Goal: Task Accomplishment & Management: Use online tool/utility

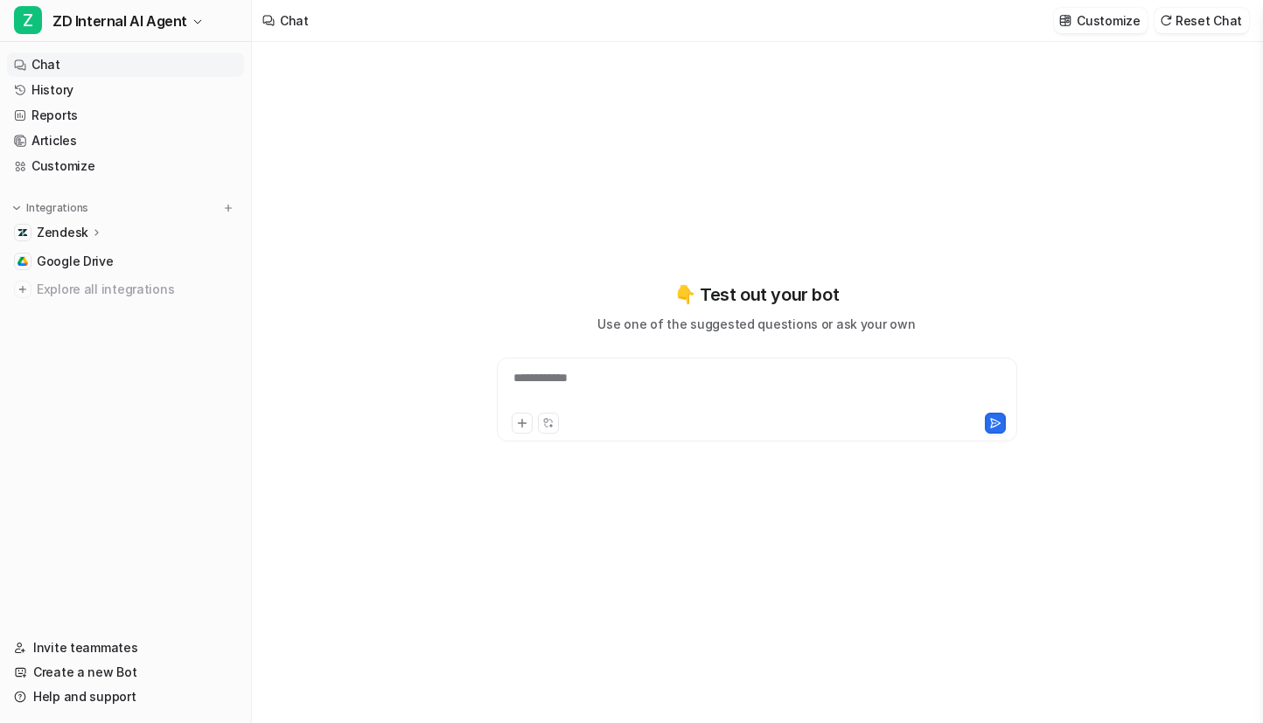
type textarea "**********"
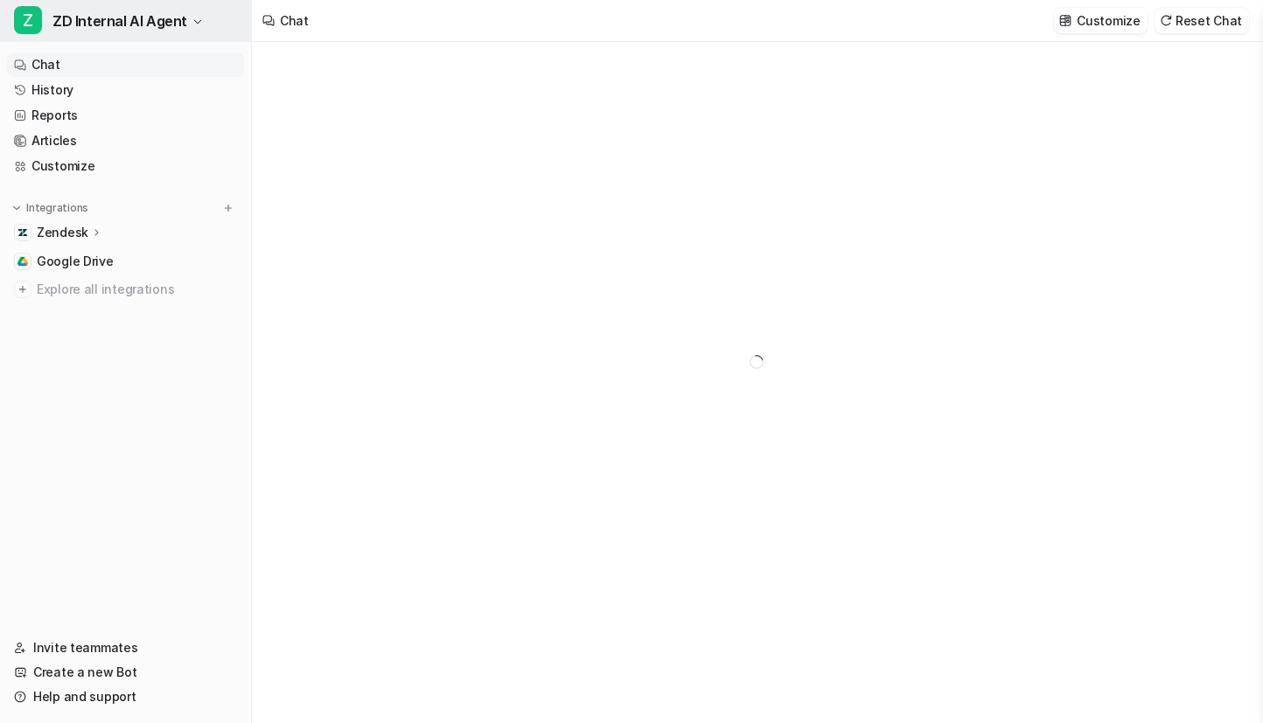
click at [182, 30] on button "Z ZD Internal AI Agent" at bounding box center [125, 21] width 251 height 42
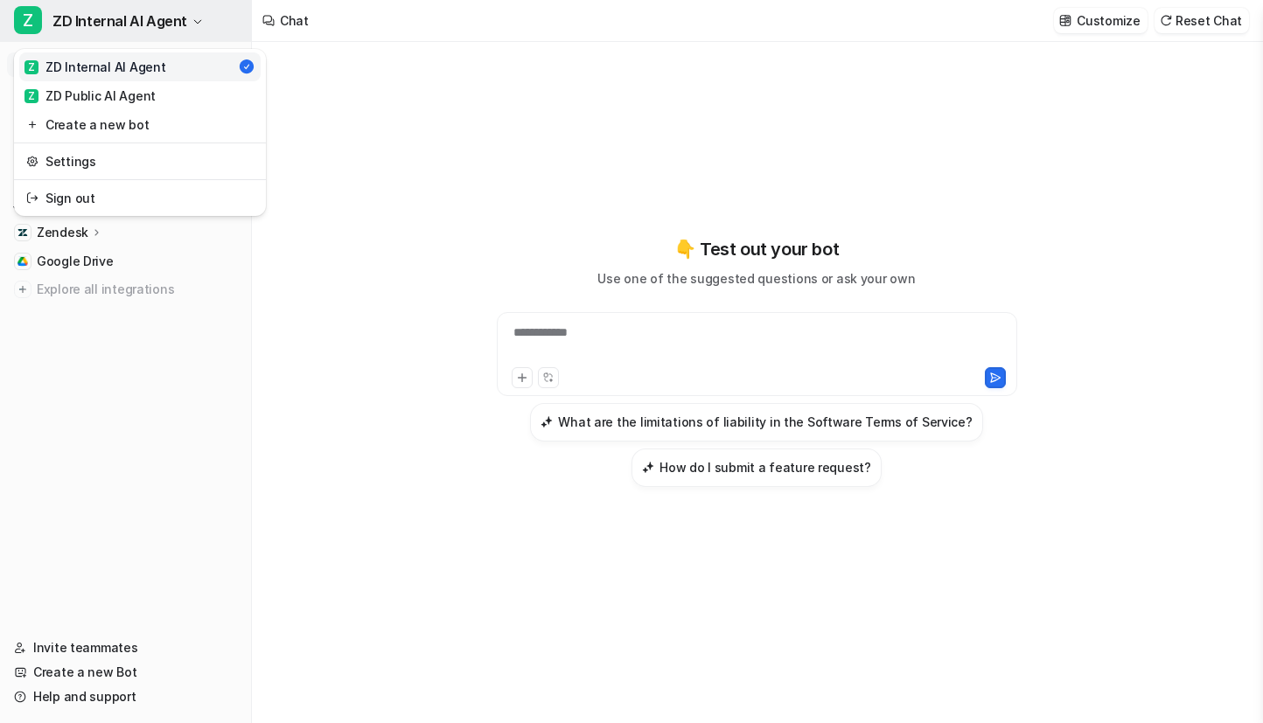
click at [182, 30] on button "Z ZD Internal AI Agent" at bounding box center [125, 21] width 251 height 42
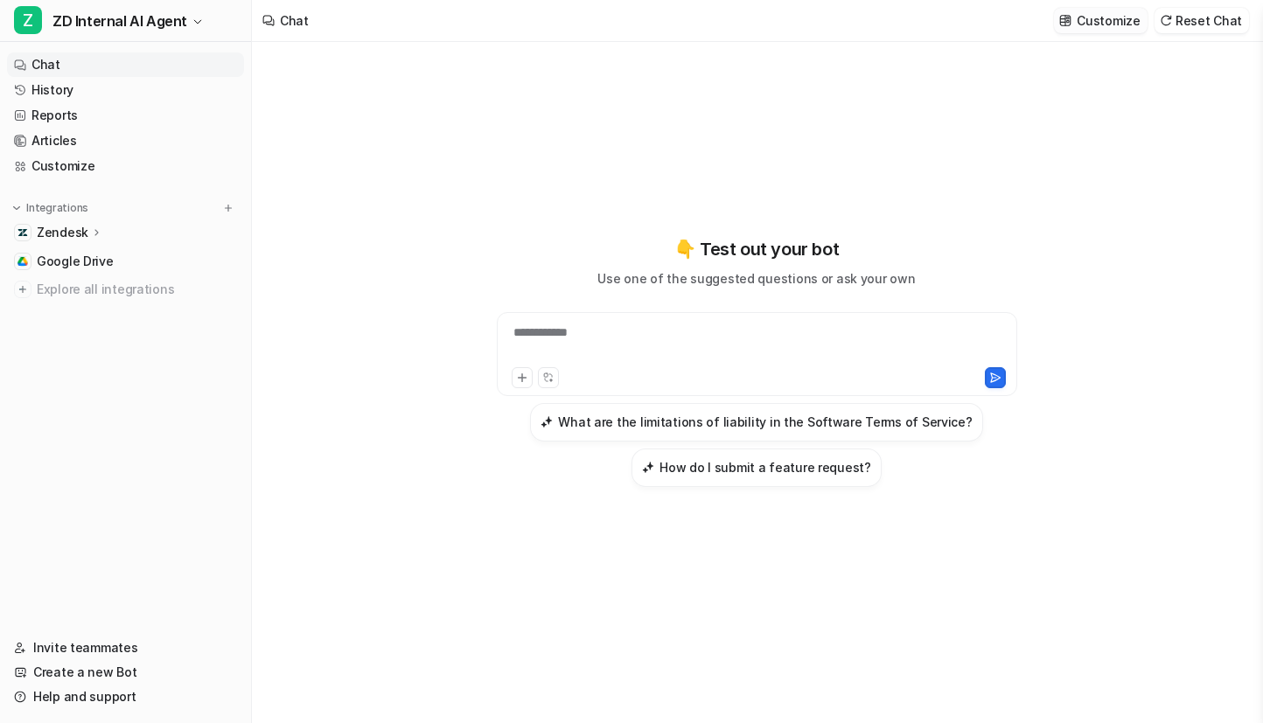
click at [1112, 12] on p "Customize" at bounding box center [1107, 20] width 63 height 18
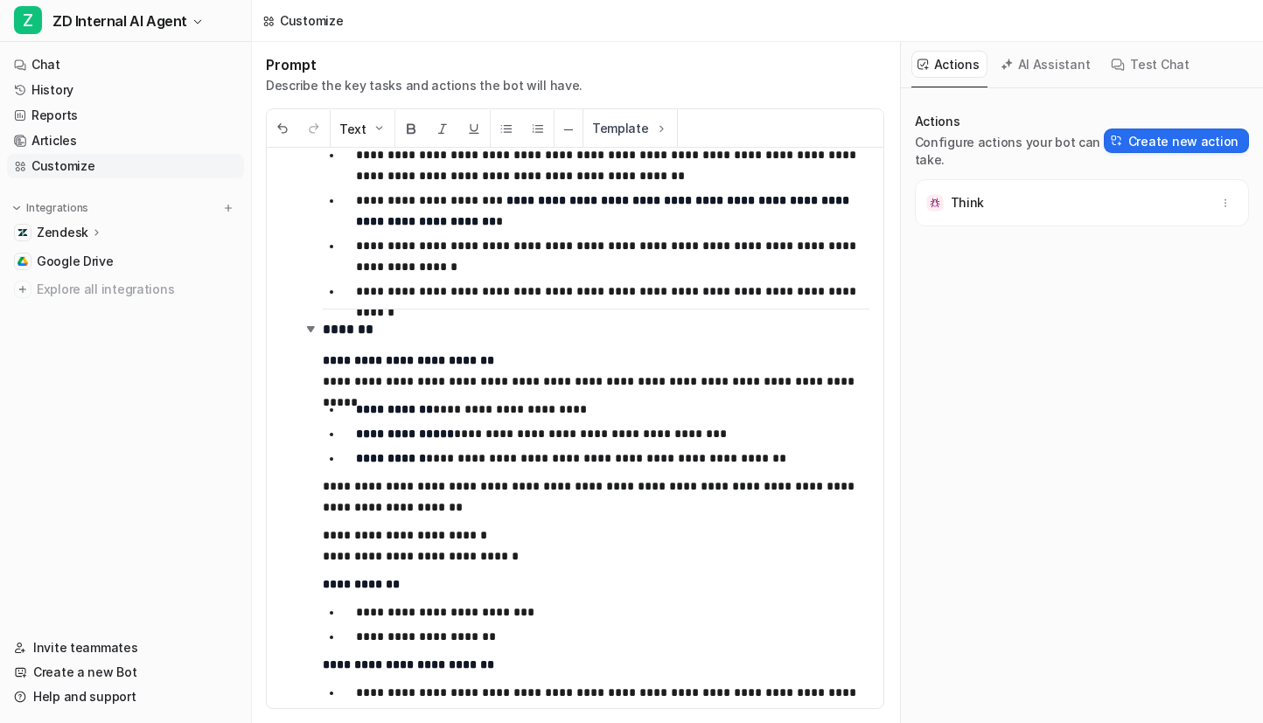
scroll to position [1207, 0]
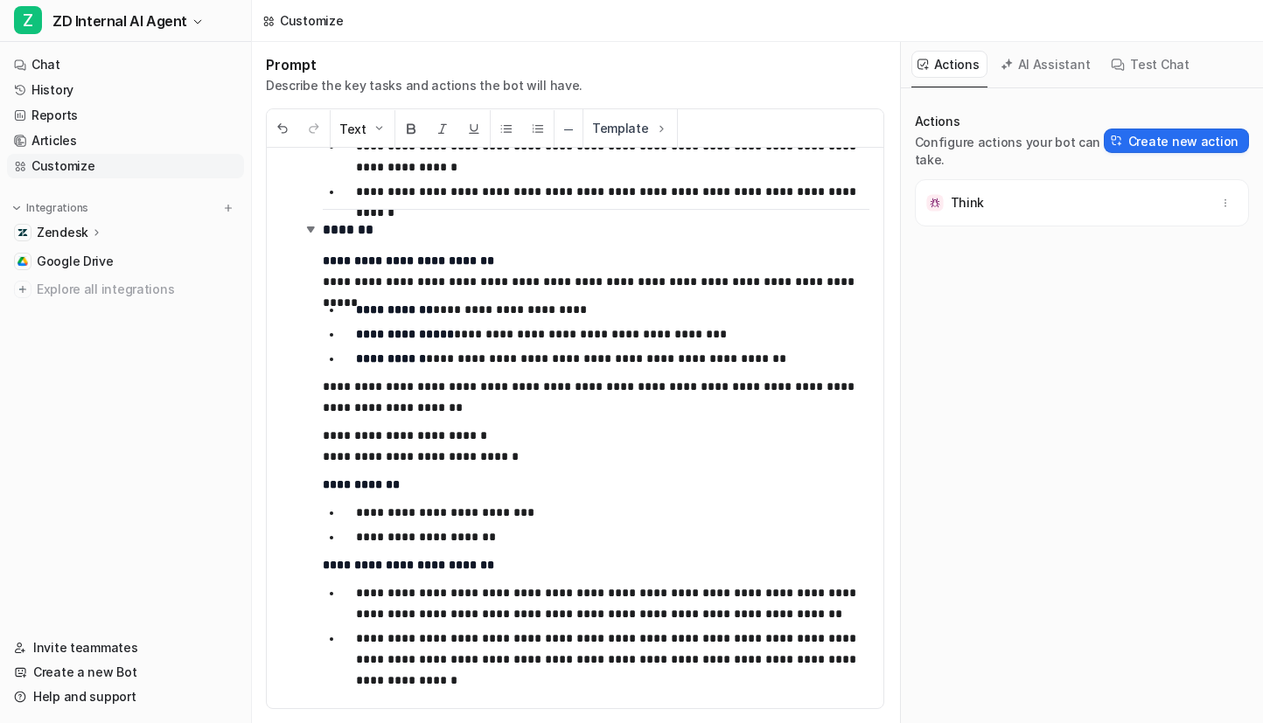
click at [529, 686] on p "**********" at bounding box center [612, 659] width 513 height 63
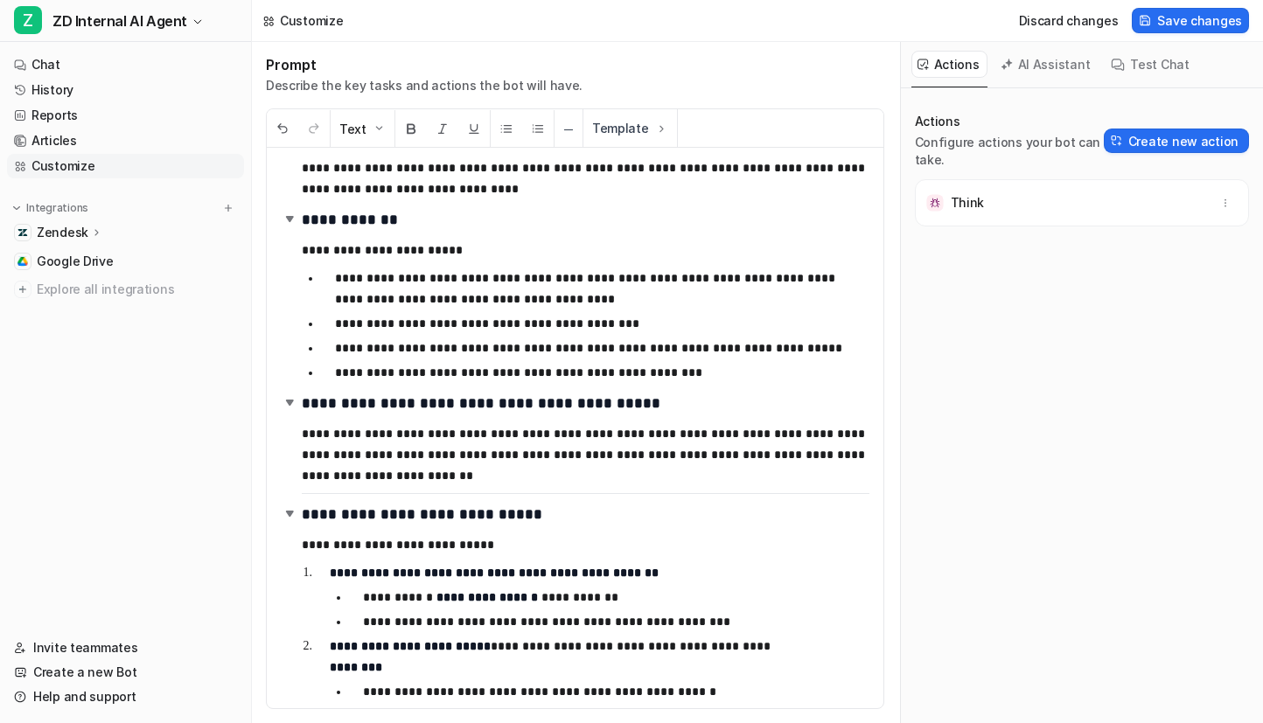
scroll to position [0, 0]
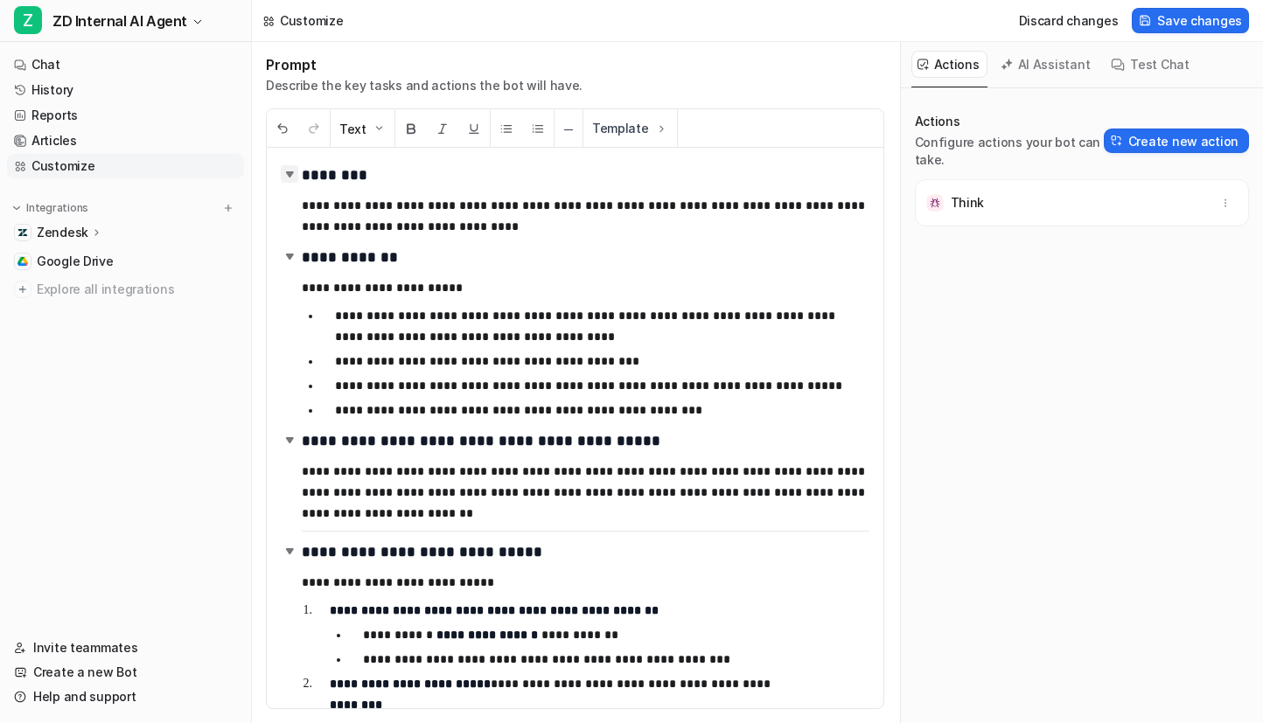
click at [291, 177] on img at bounding box center [289, 173] width 17 height 17
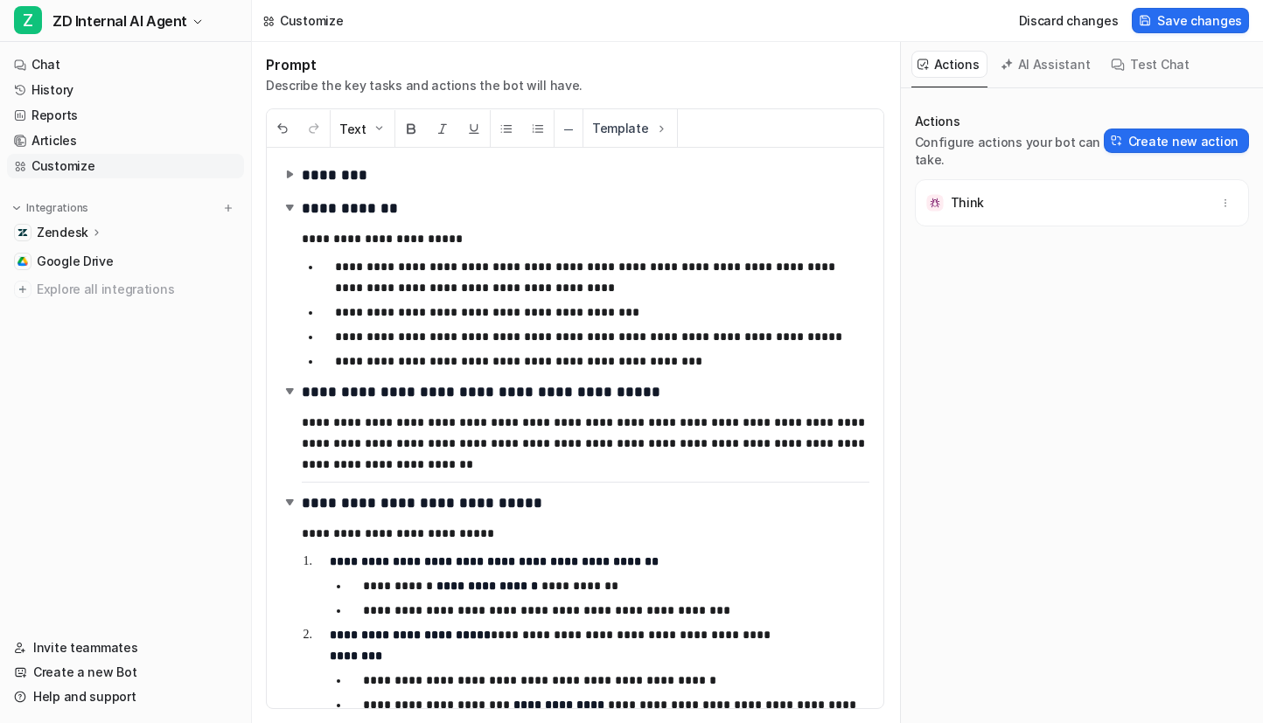
click at [291, 177] on img at bounding box center [289, 173] width 17 height 17
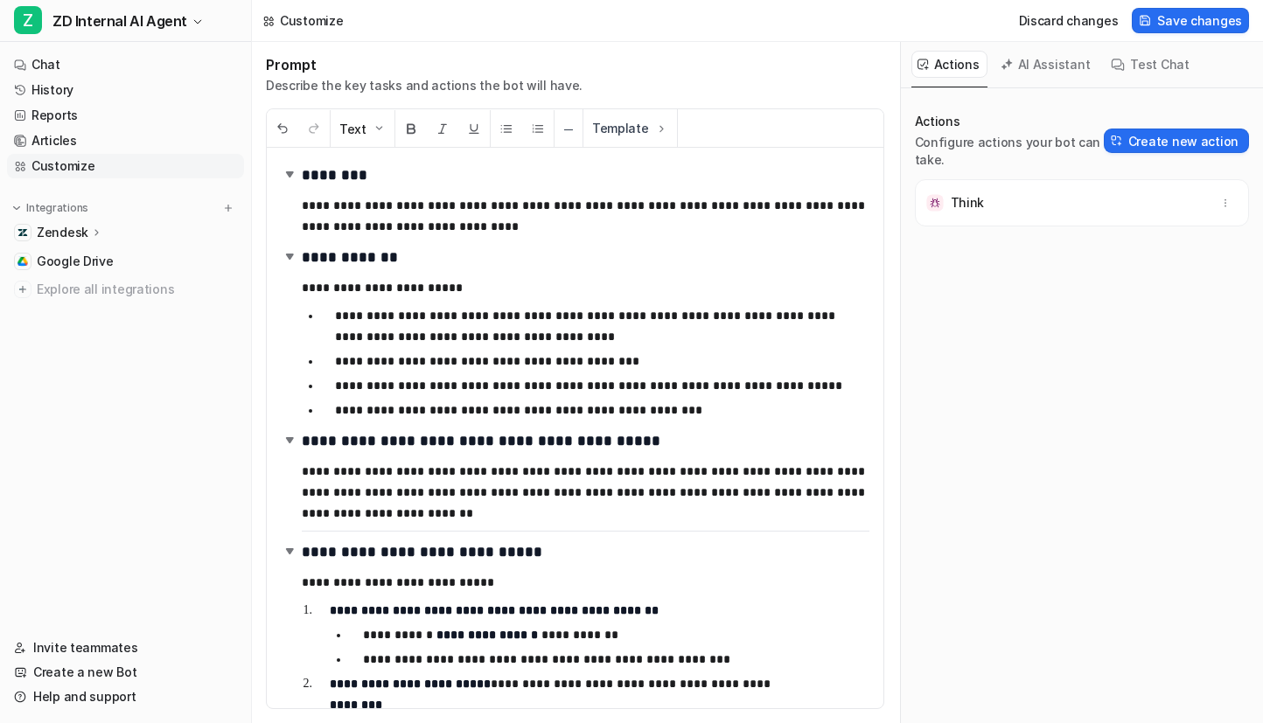
click at [419, 318] on p "**********" at bounding box center [602, 326] width 534 height 42
click at [747, 315] on p "**********" at bounding box center [602, 326] width 534 height 42
click at [760, 323] on p "**********" at bounding box center [602, 326] width 534 height 42
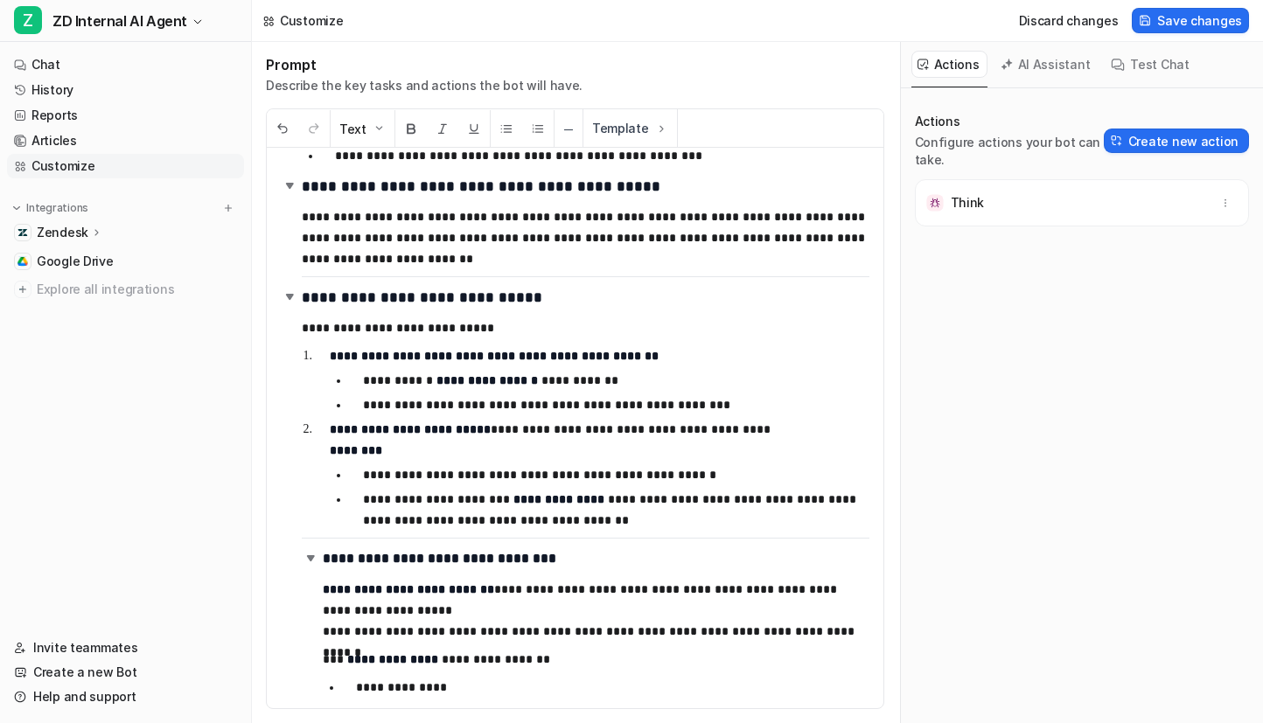
scroll to position [259, 0]
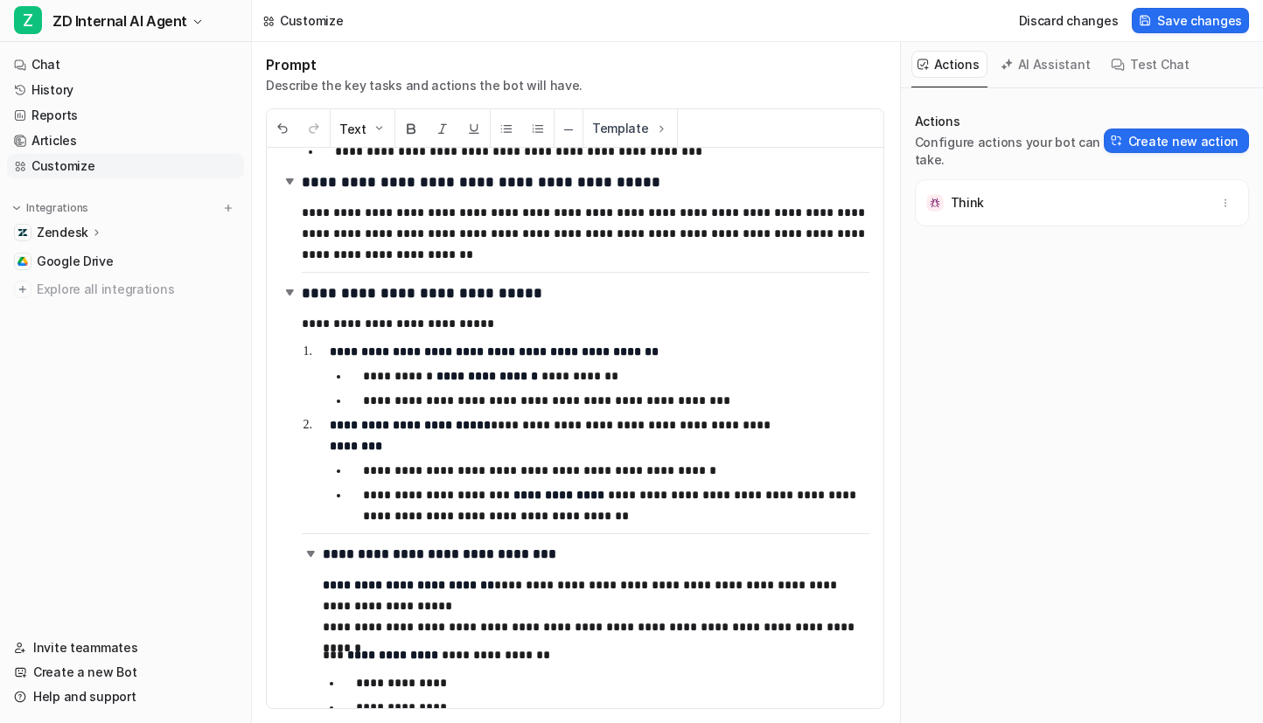
click at [1035, 65] on button "AI Assistant" at bounding box center [1046, 64] width 104 height 27
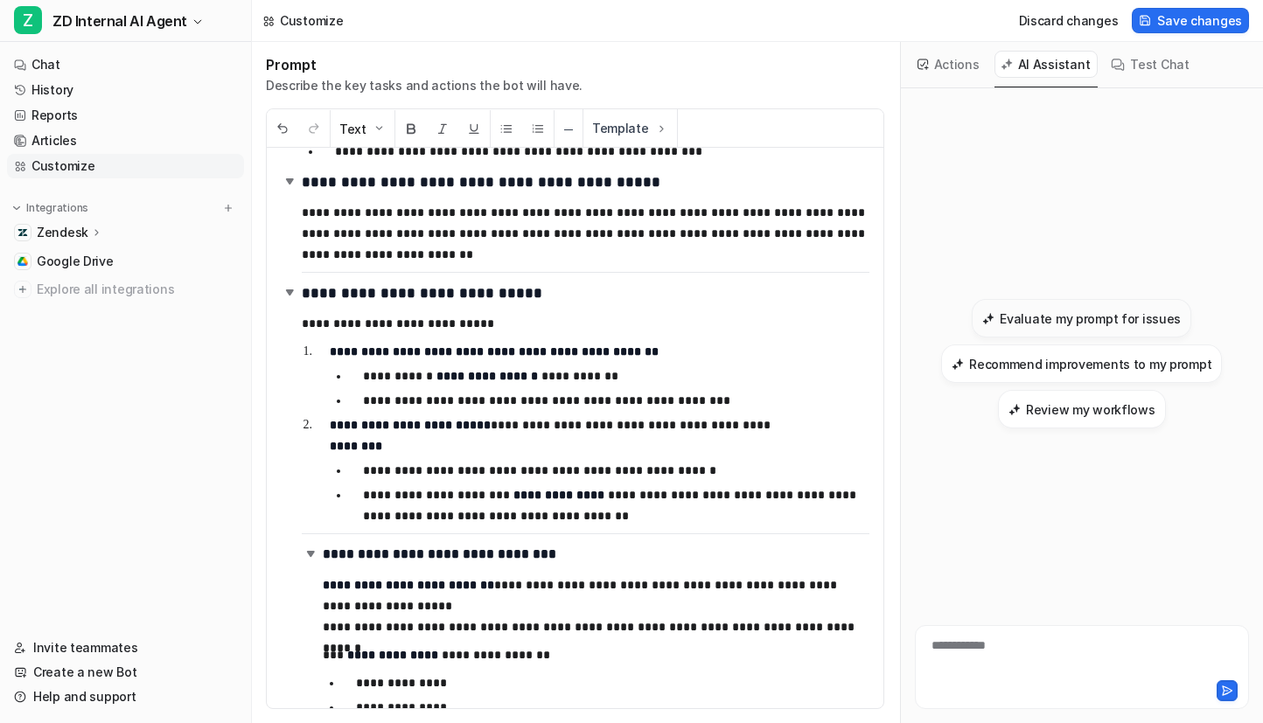
click at [1123, 323] on h3 "Evaluate my prompt for issues" at bounding box center [1089, 319] width 181 height 18
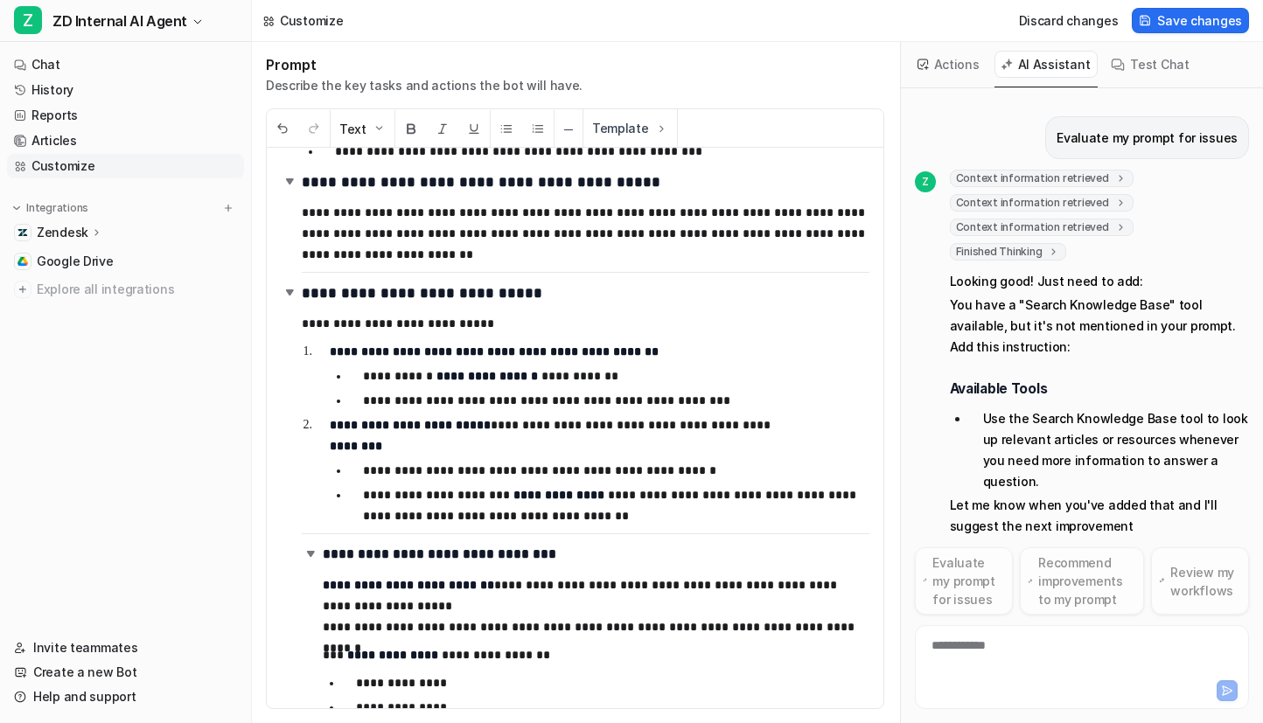
scroll to position [28, 0]
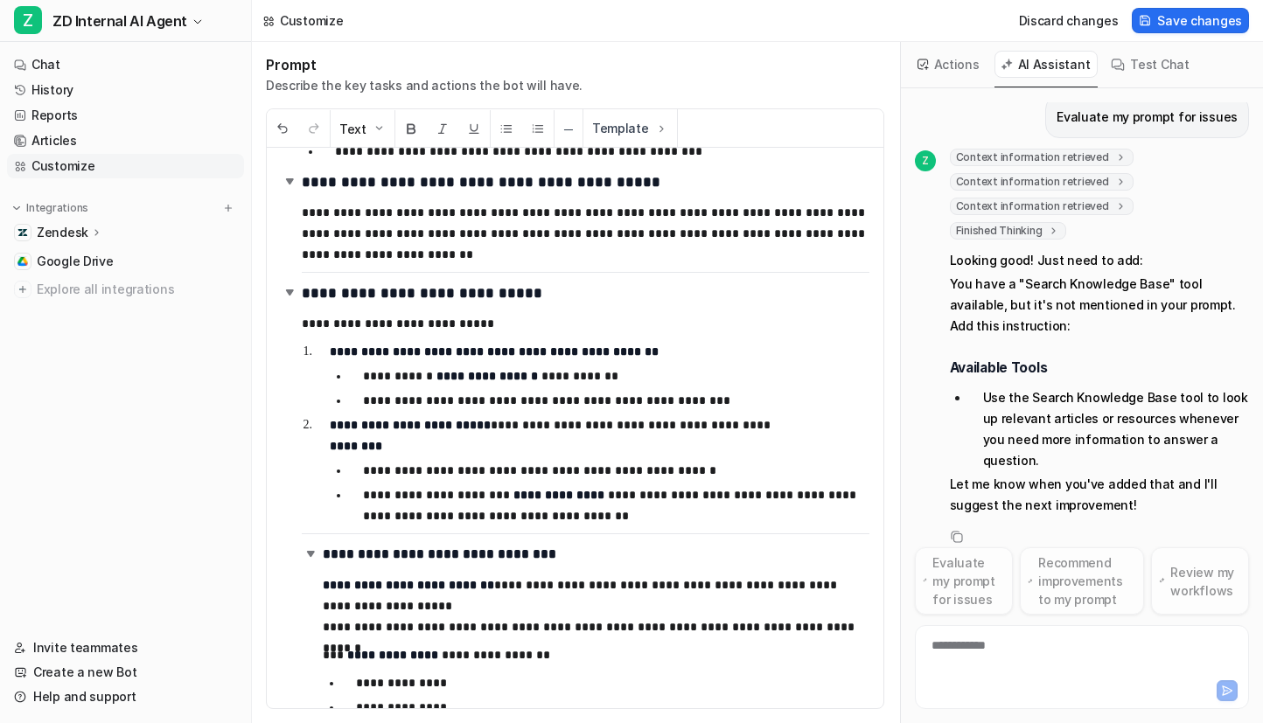
click at [790, 428] on p "**********" at bounding box center [599, 435] width 539 height 42
click at [751, 479] on p "**********" at bounding box center [616, 470] width 506 height 21
click at [945, 70] on button "Actions" at bounding box center [949, 64] width 76 height 27
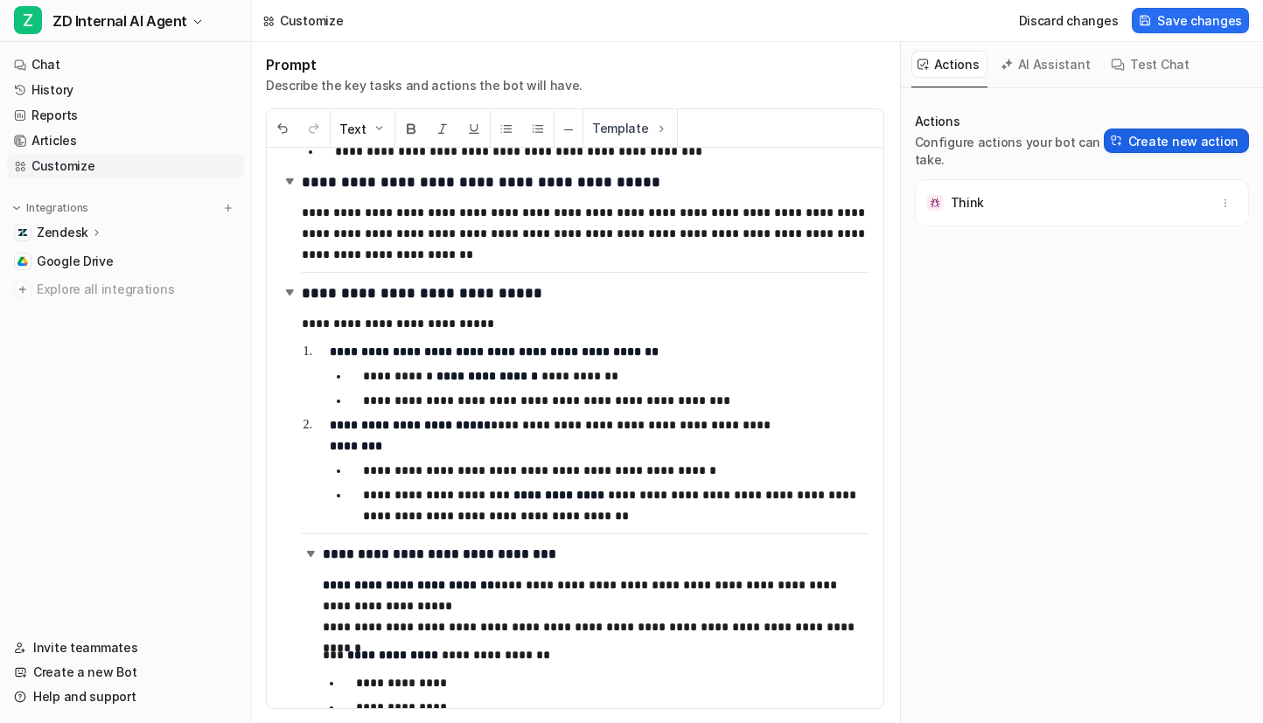
click at [1198, 143] on button "Create new action" at bounding box center [1175, 141] width 145 height 24
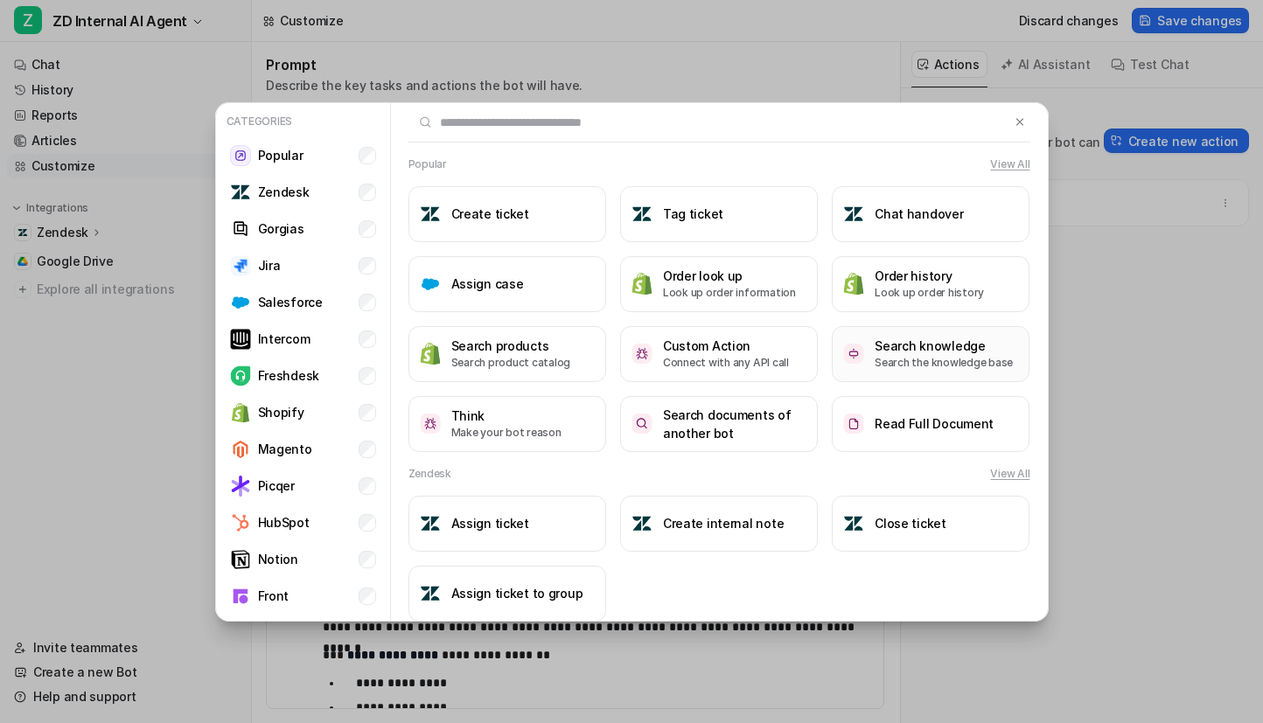
click at [956, 350] on h3 "Search knowledge" at bounding box center [943, 346] width 138 height 18
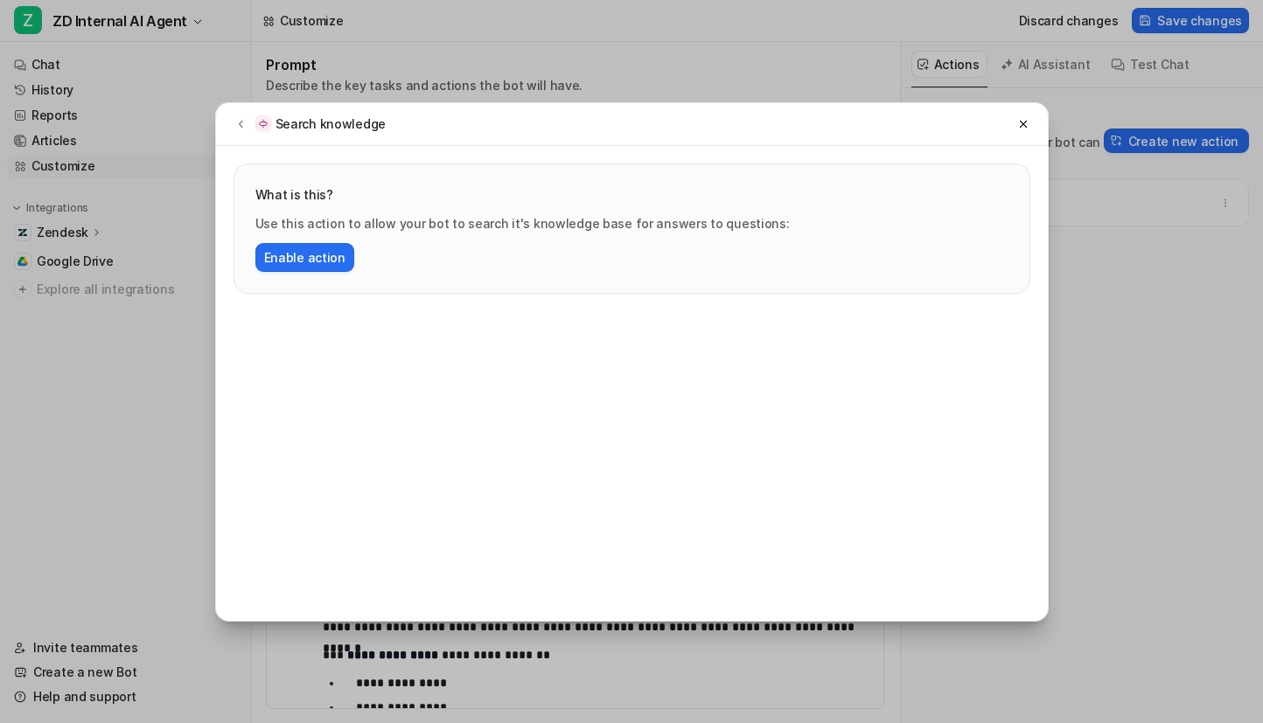
click at [304, 272] on div "What is this? Use this action to allow your bot to search it's knowledge base f…" at bounding box center [631, 228] width 795 height 129
click at [310, 264] on button "Enable action" at bounding box center [304, 257] width 99 height 29
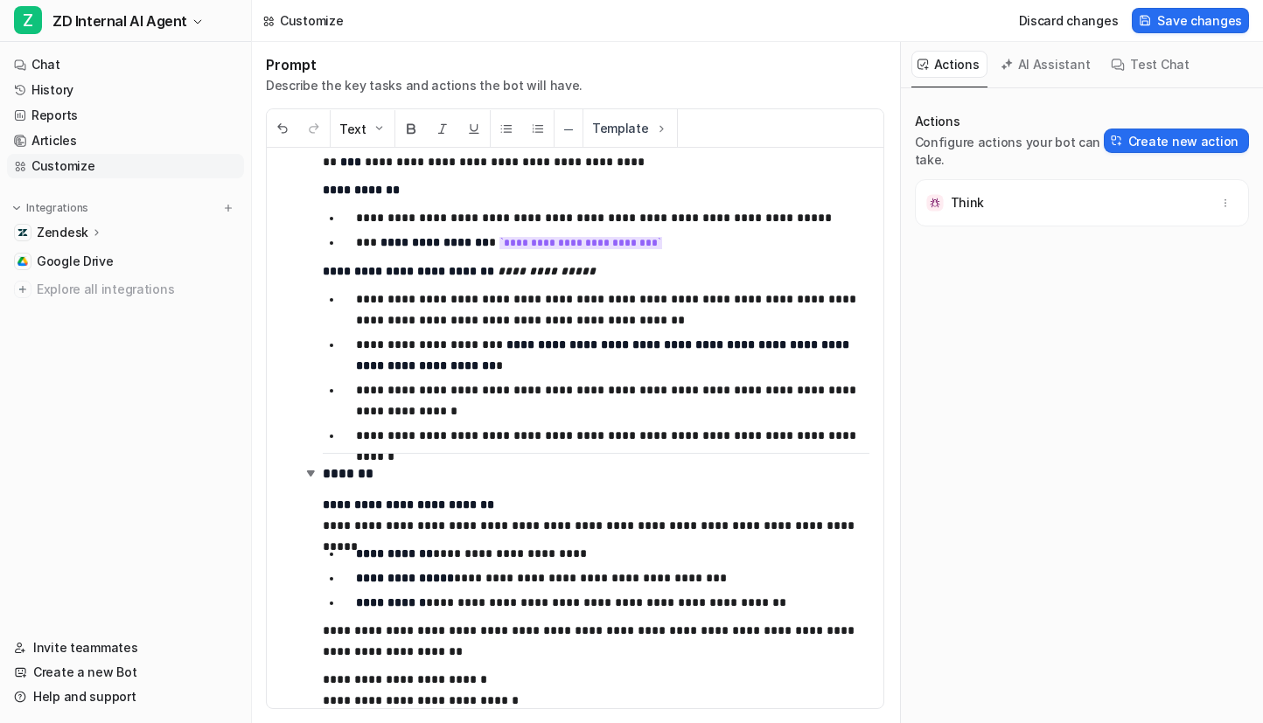
scroll to position [964, 0]
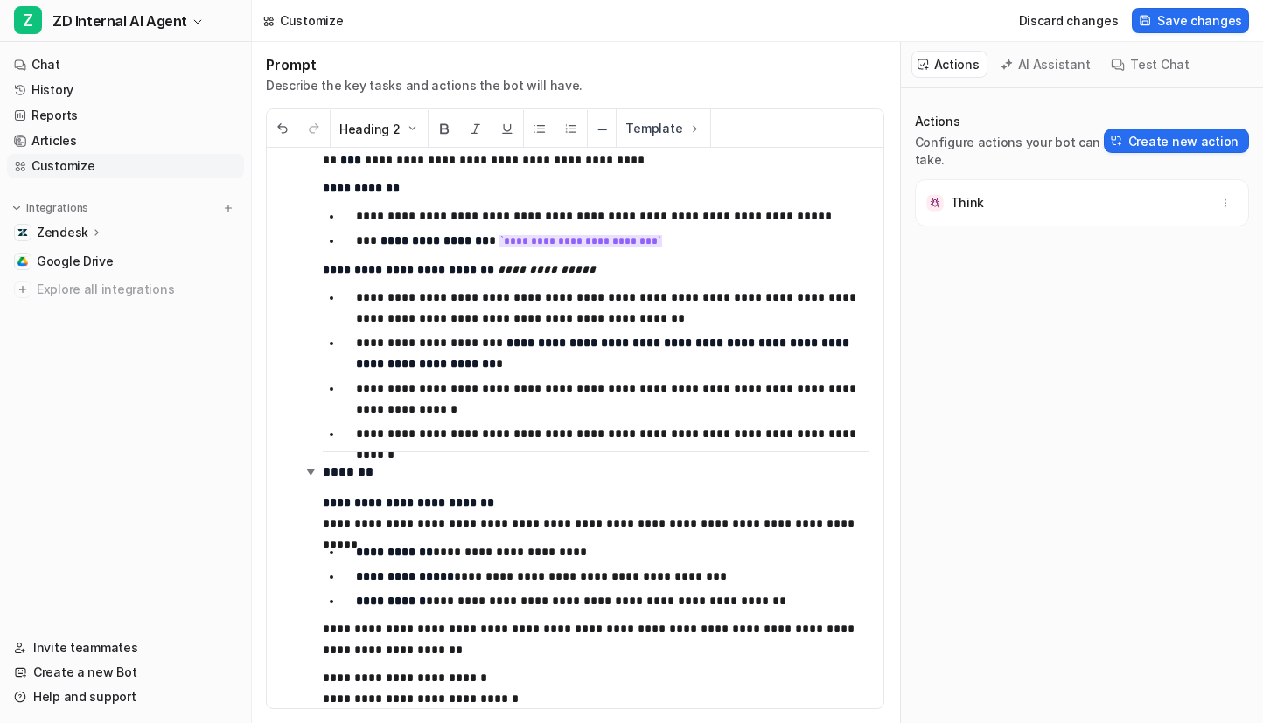
click at [527, 449] on div "**********" at bounding box center [575, 428] width 616 height 560
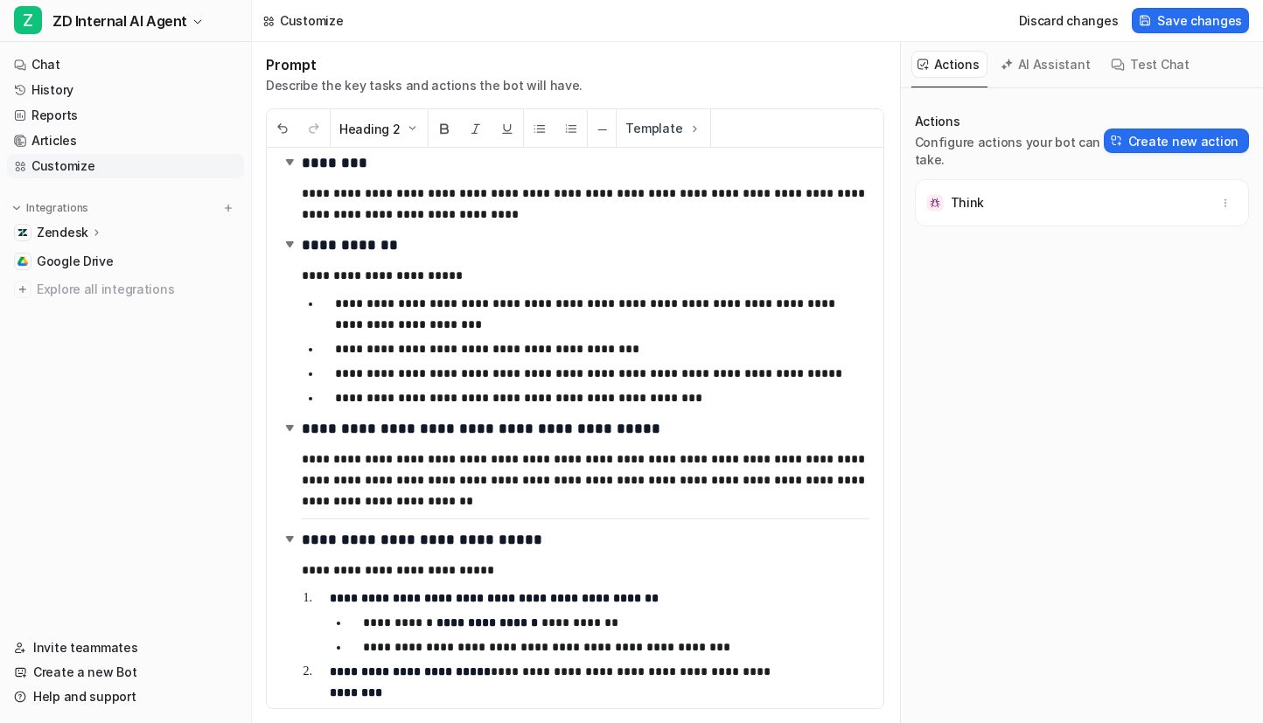
scroll to position [10, 0]
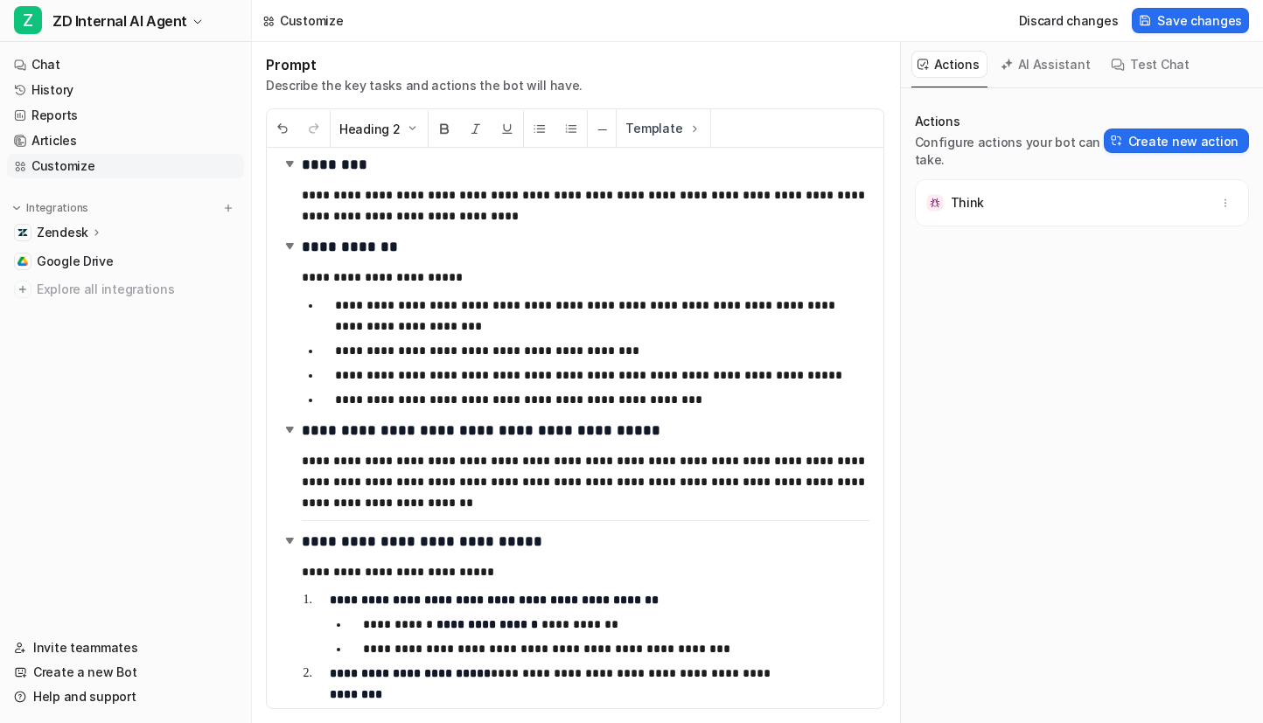
click at [1141, 67] on button "Test Chat" at bounding box center [1150, 64] width 92 height 27
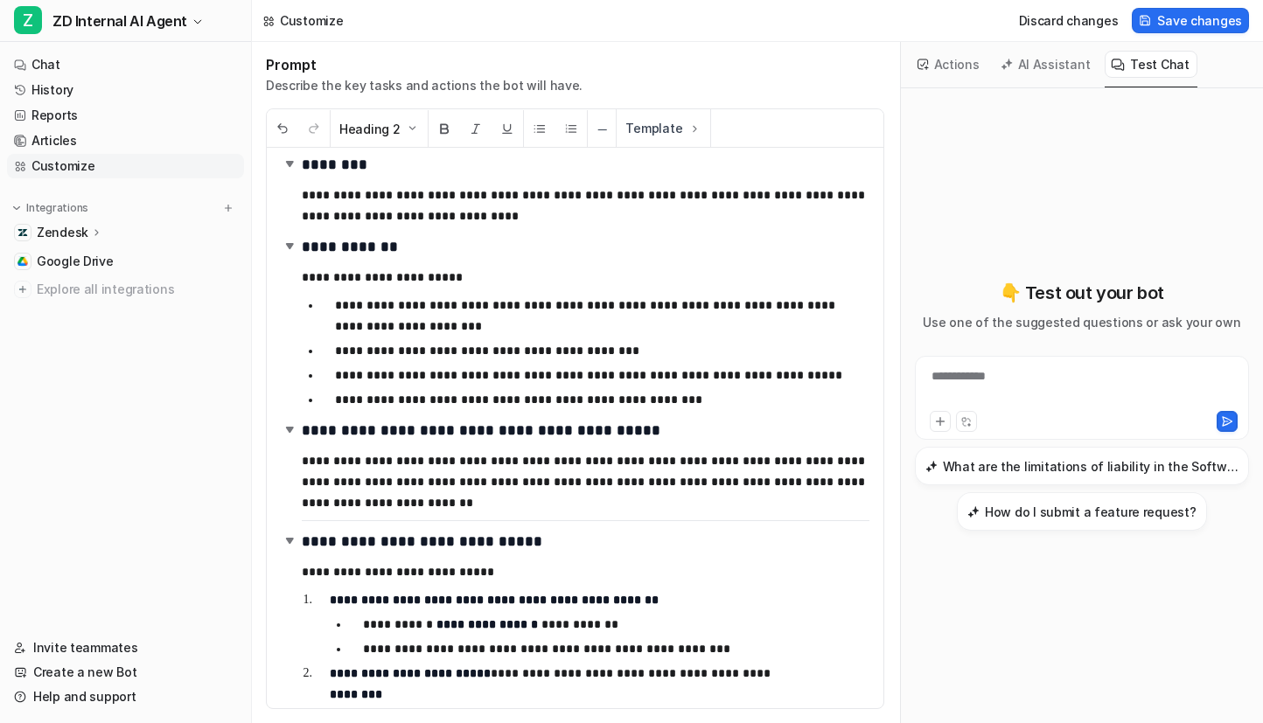
click at [930, 58] on button "Actions" at bounding box center [949, 64] width 76 height 27
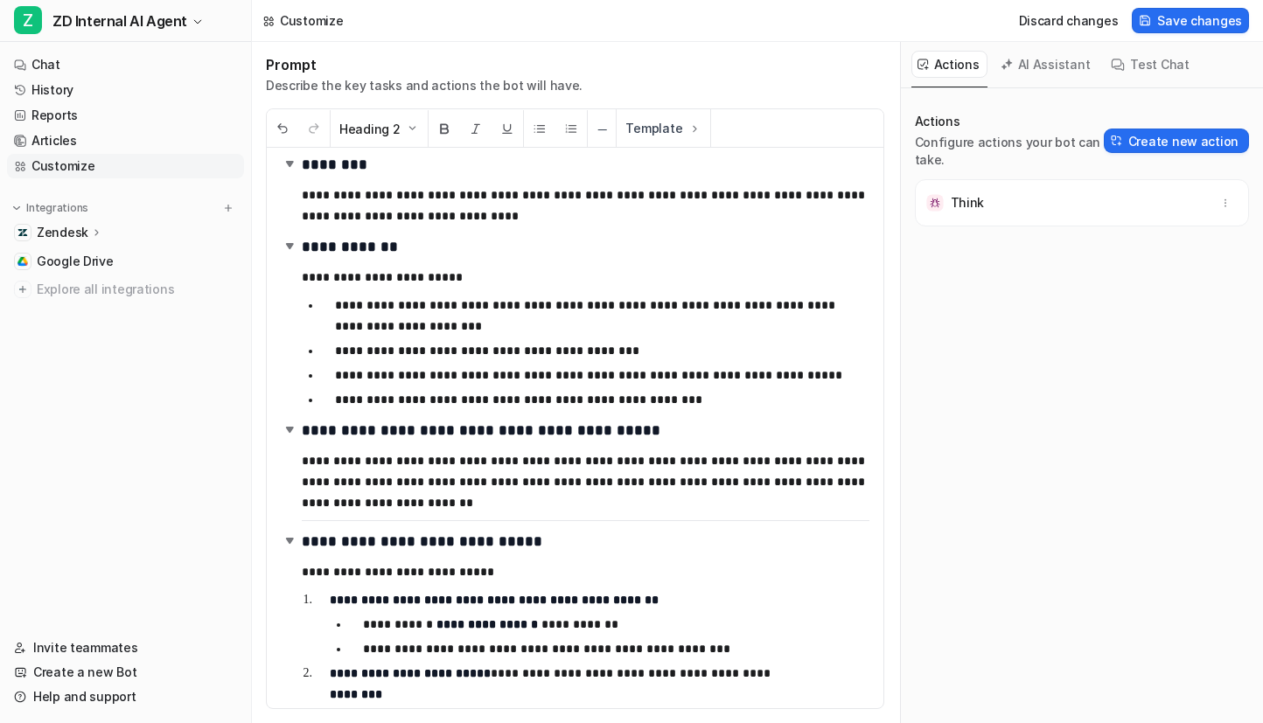
click at [1191, 127] on div "Actions Configure actions your bot can take. Create new action" at bounding box center [1082, 141] width 334 height 56
click at [1198, 144] on button "Create new action" at bounding box center [1175, 141] width 145 height 24
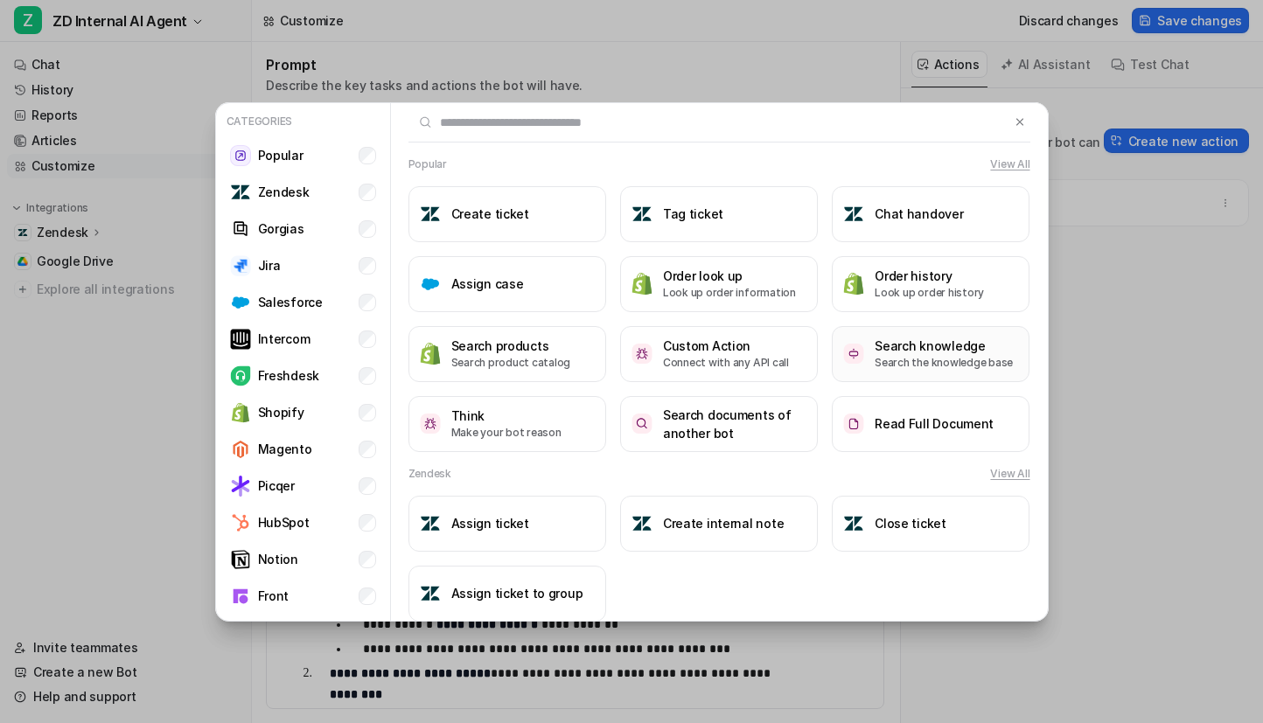
click at [890, 360] on p "Search the knowledge base" at bounding box center [943, 363] width 138 height 16
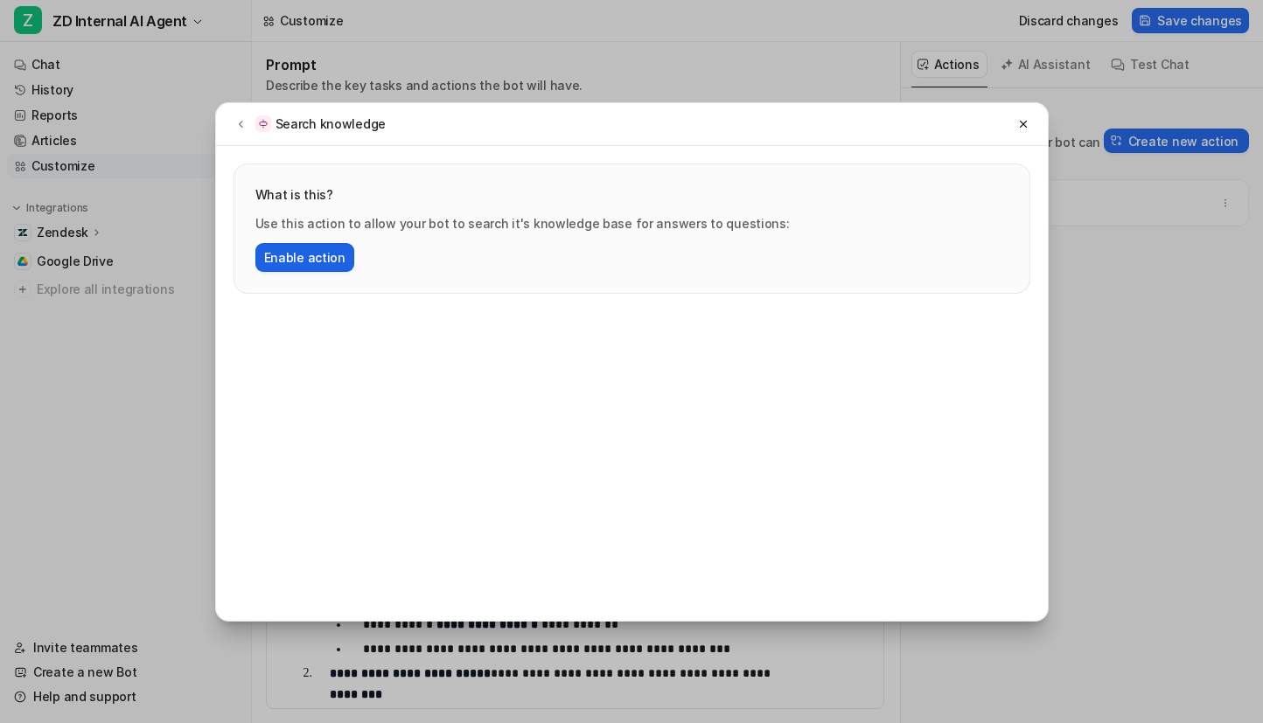
click at [293, 256] on button "Enable action" at bounding box center [304, 257] width 99 height 29
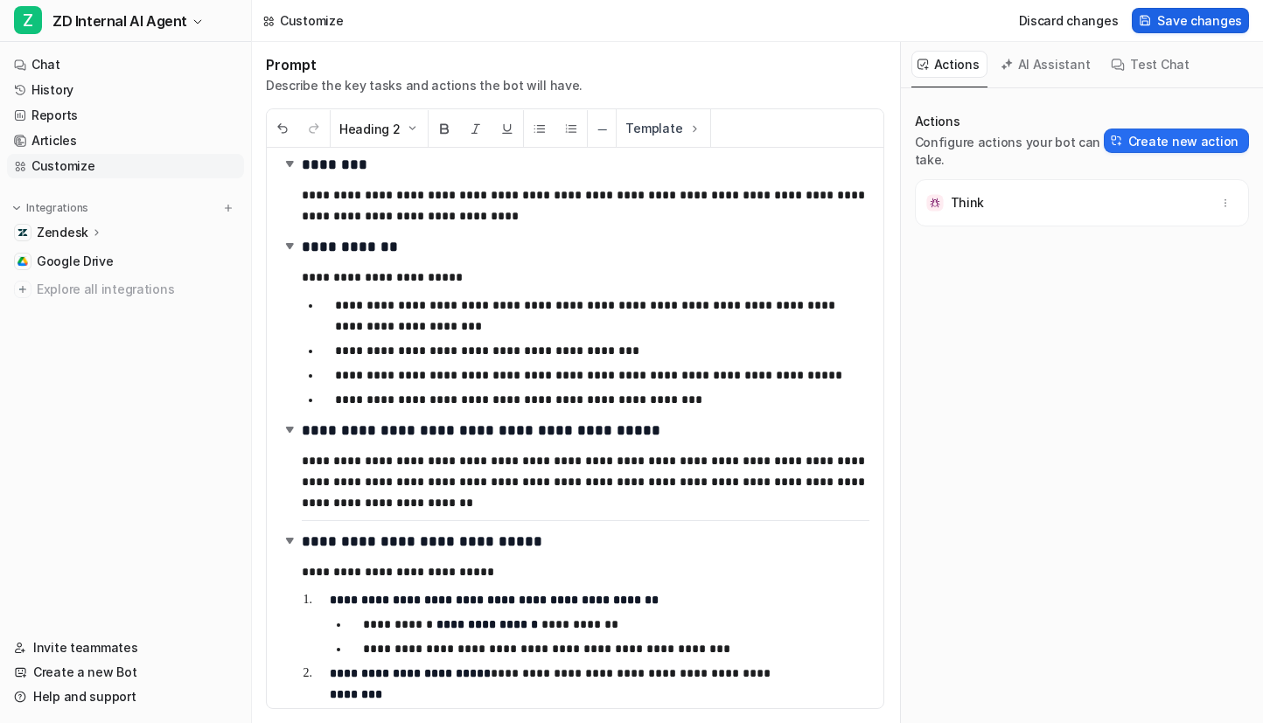
click at [1193, 15] on span "Save changes" at bounding box center [1199, 20] width 85 height 18
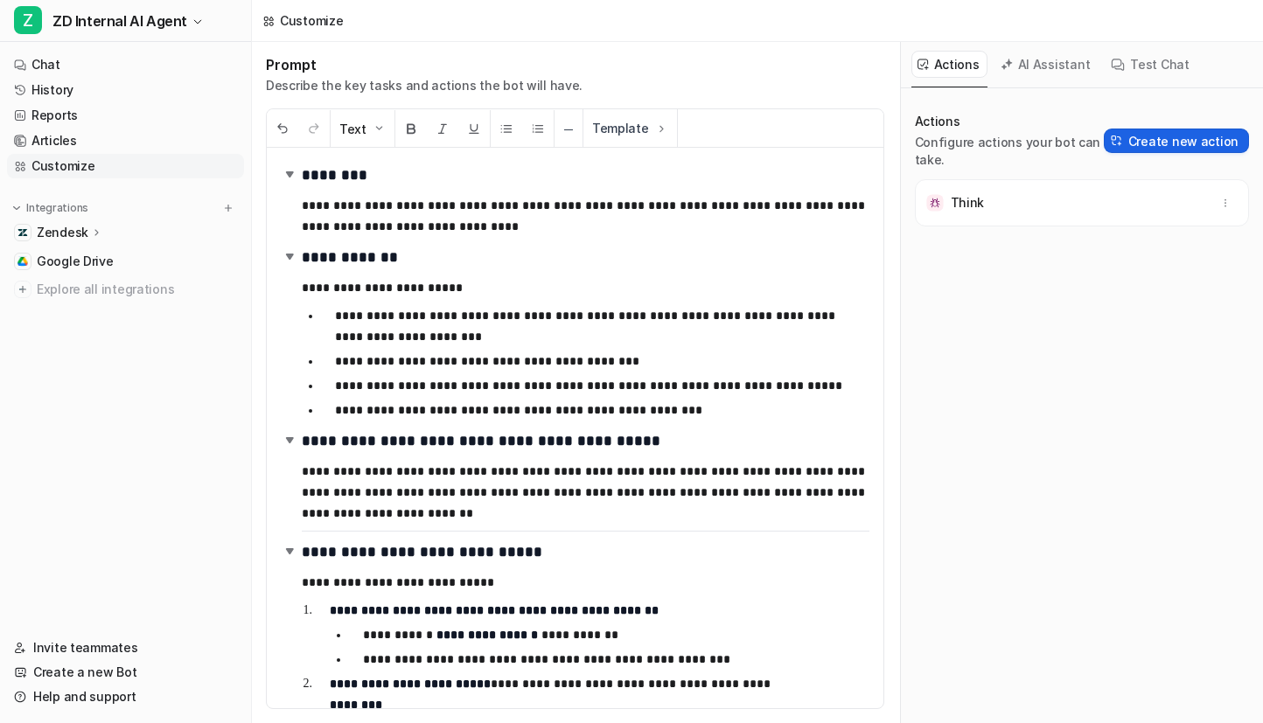
click at [1176, 129] on button "Create new action" at bounding box center [1175, 141] width 145 height 24
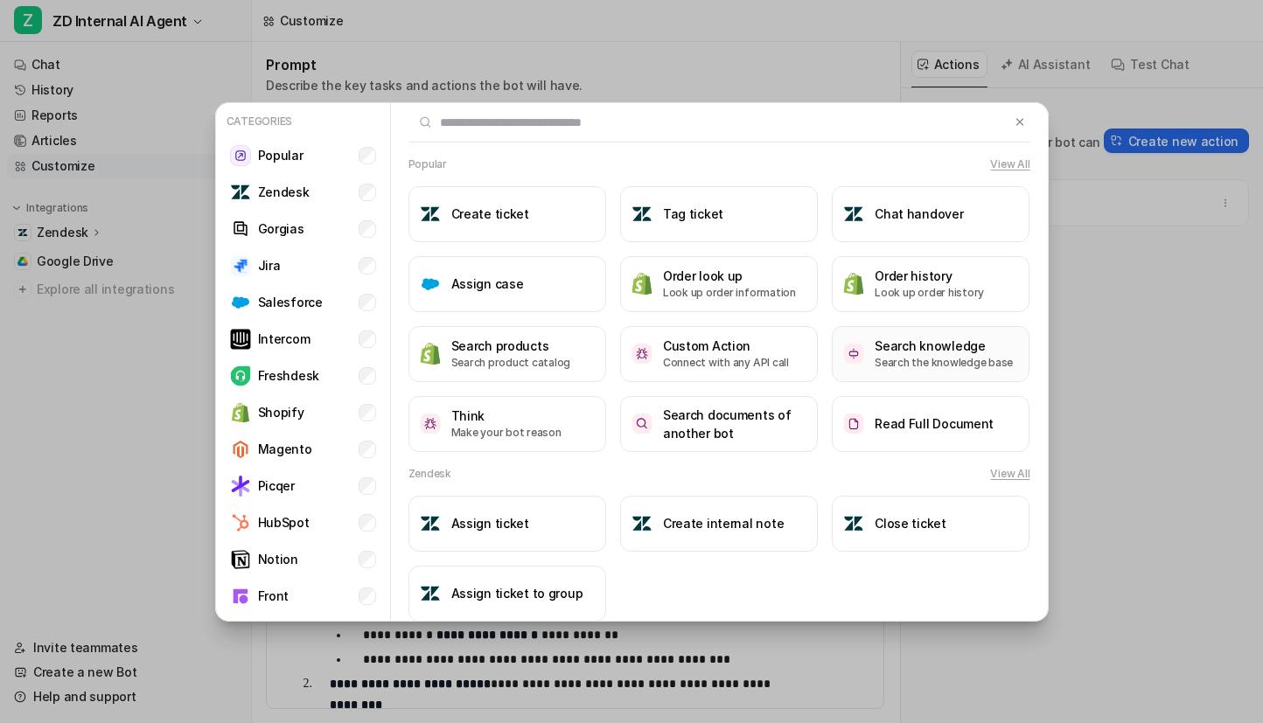
click at [933, 343] on h3 "Search knowledge" at bounding box center [943, 346] width 138 height 18
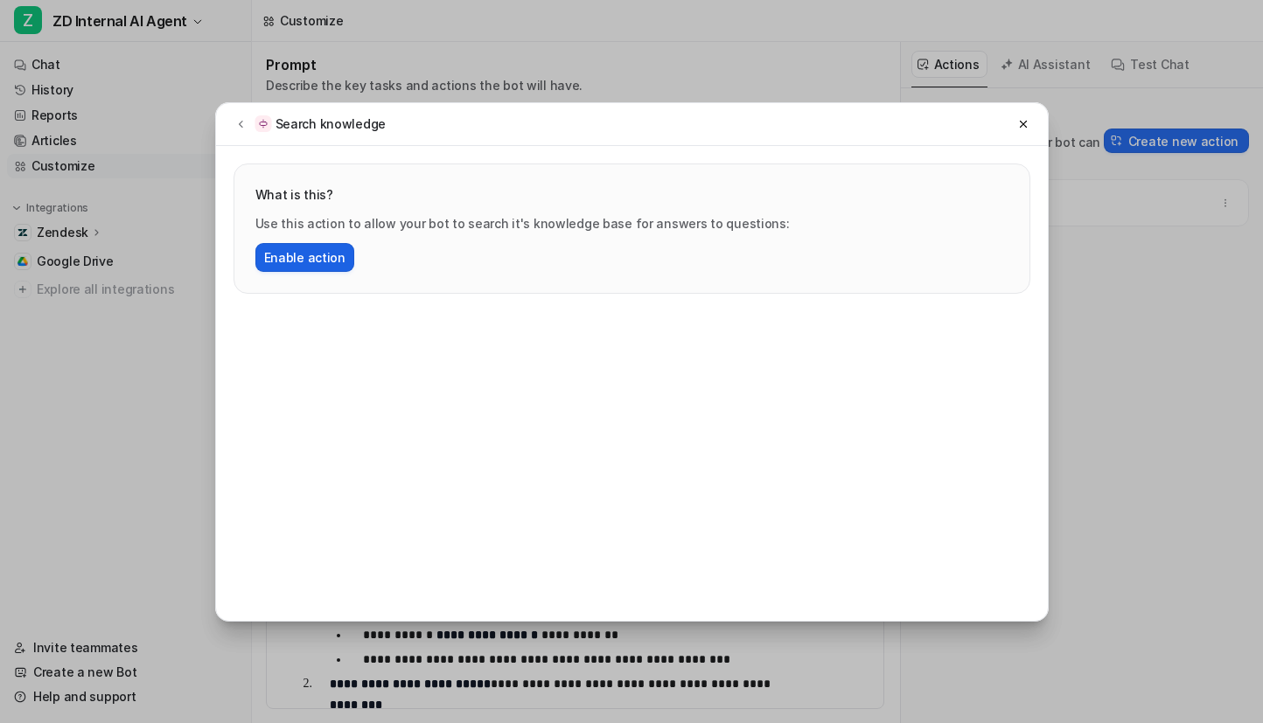
click at [326, 254] on button "Enable action" at bounding box center [304, 257] width 99 height 29
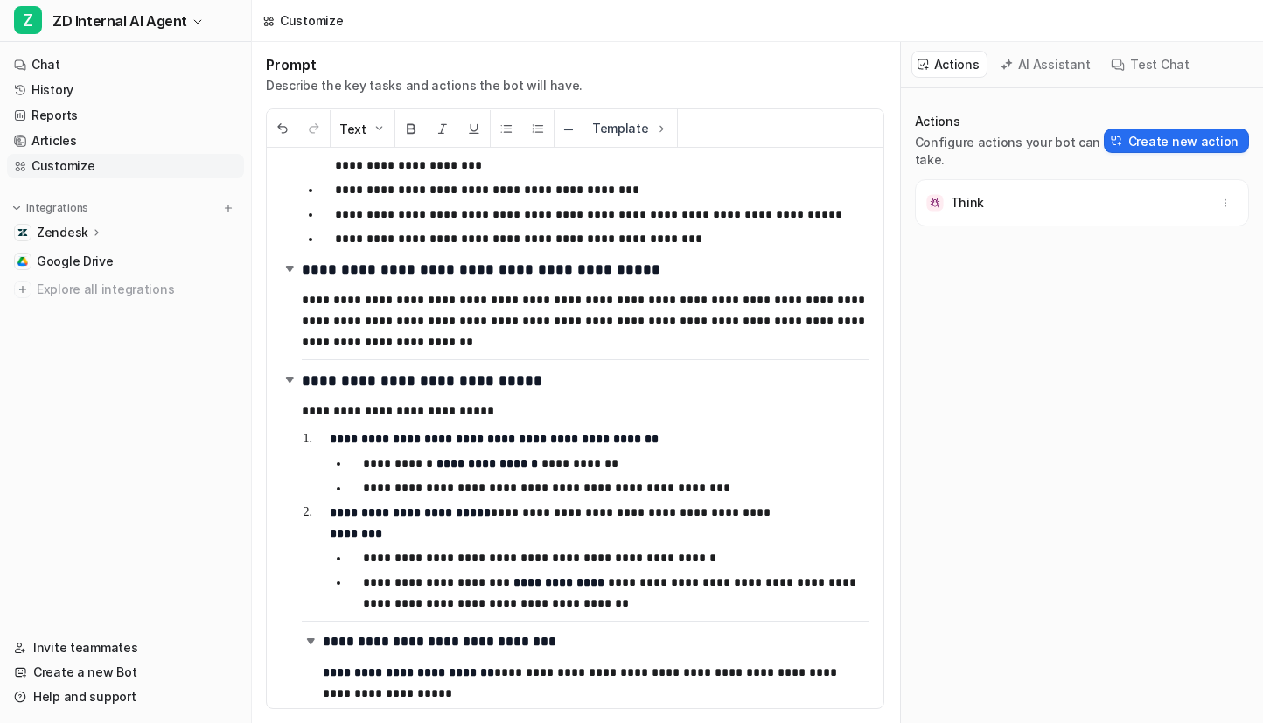
scroll to position [177, 0]
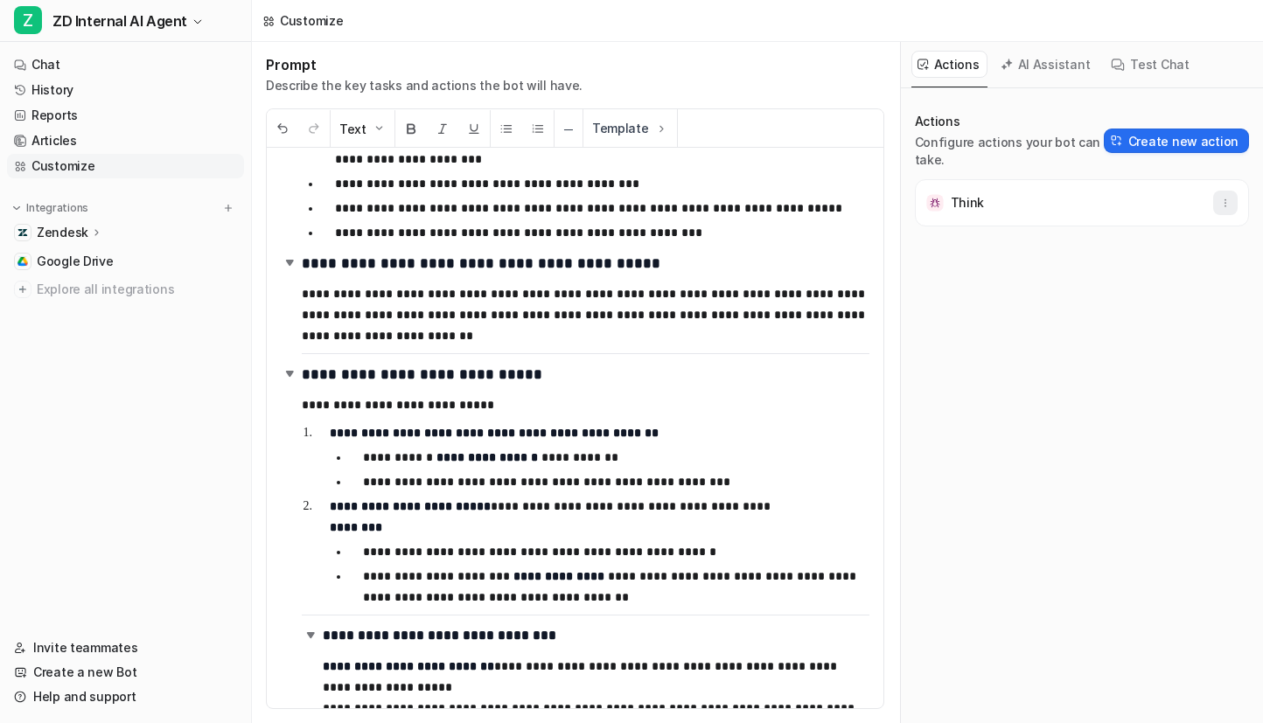
click at [1228, 202] on icon "button" at bounding box center [1225, 203] width 12 height 12
click at [1187, 137] on button "Create new action" at bounding box center [1175, 141] width 145 height 24
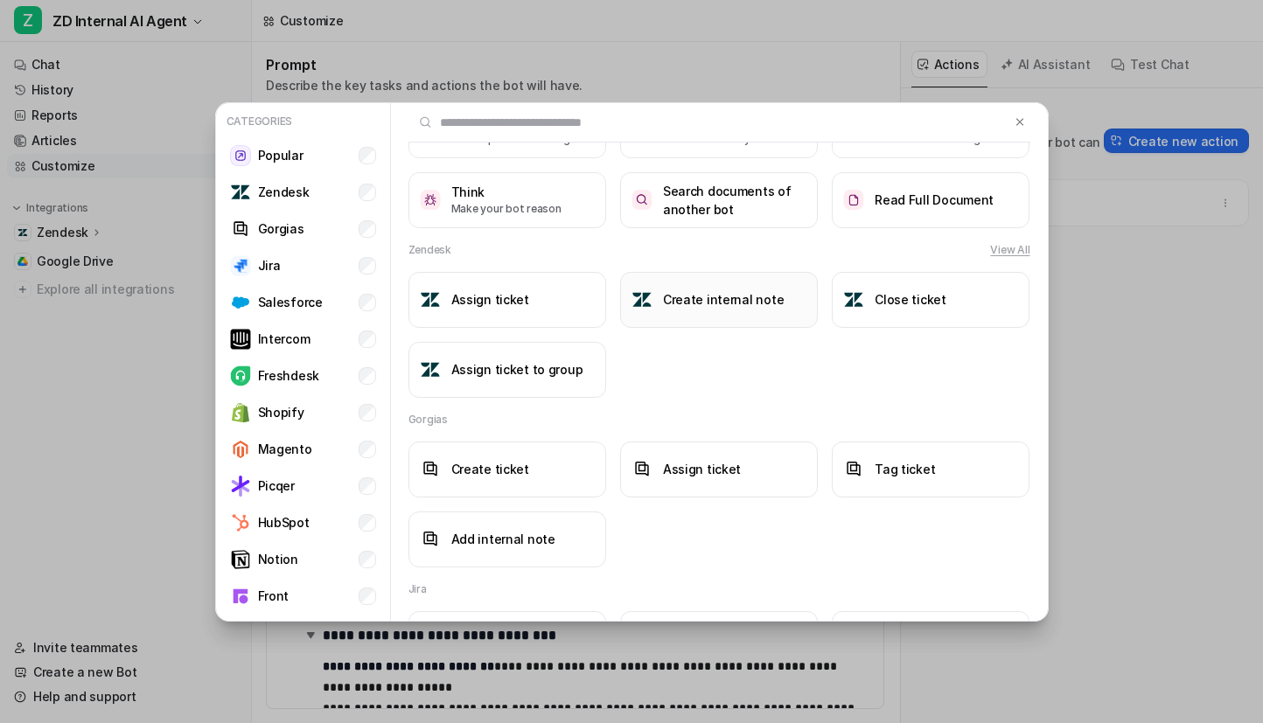
scroll to position [211, 0]
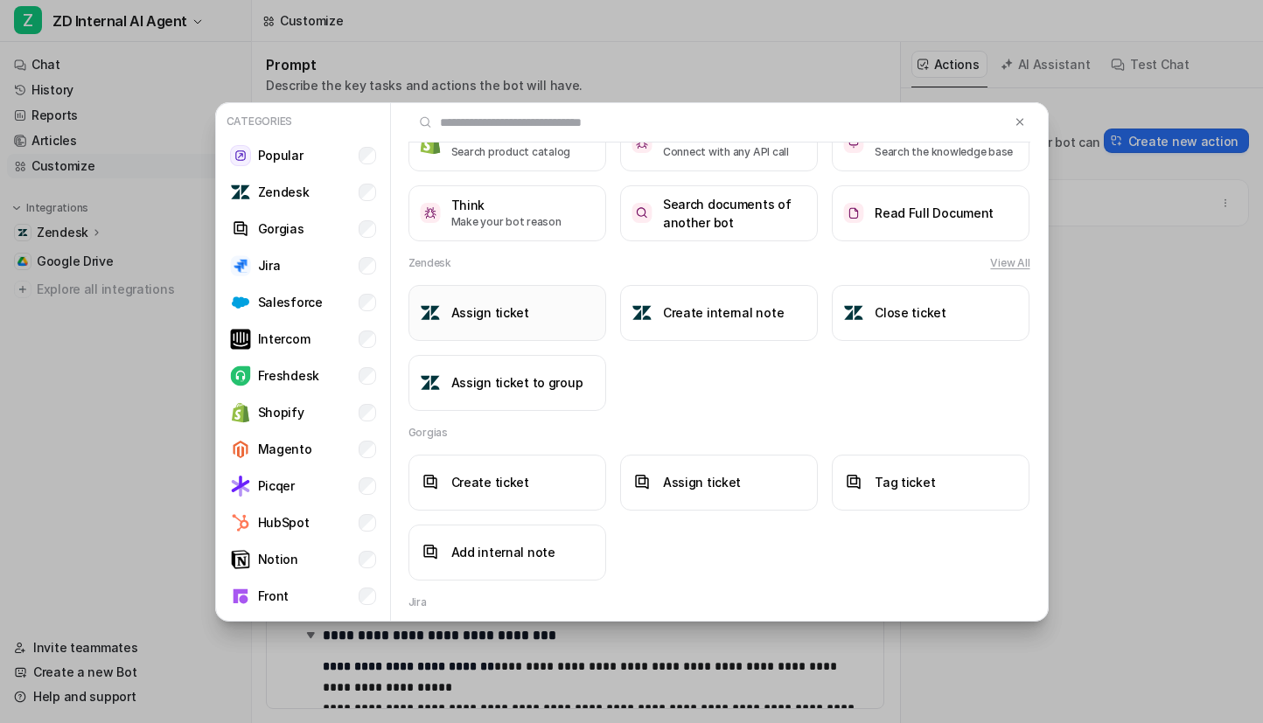
click at [509, 323] on button "Assign ticket" at bounding box center [507, 313] width 198 height 56
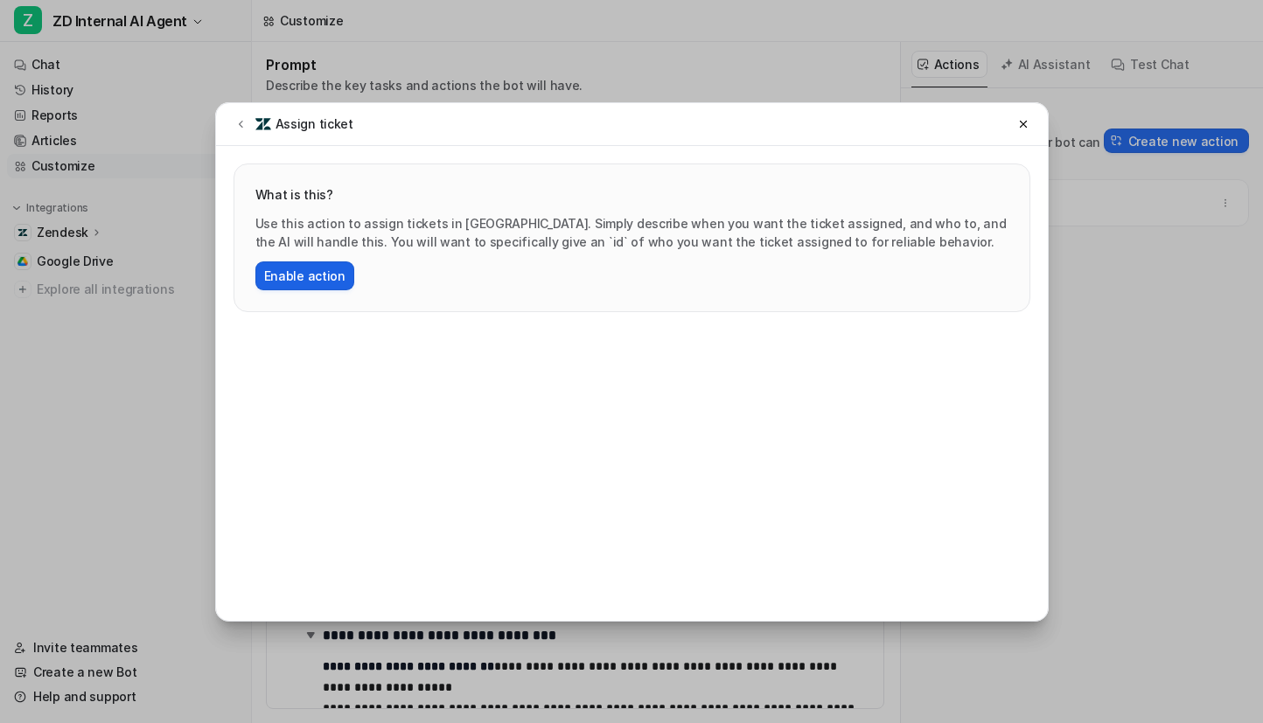
click at [318, 281] on button "Enable action" at bounding box center [304, 275] width 99 height 29
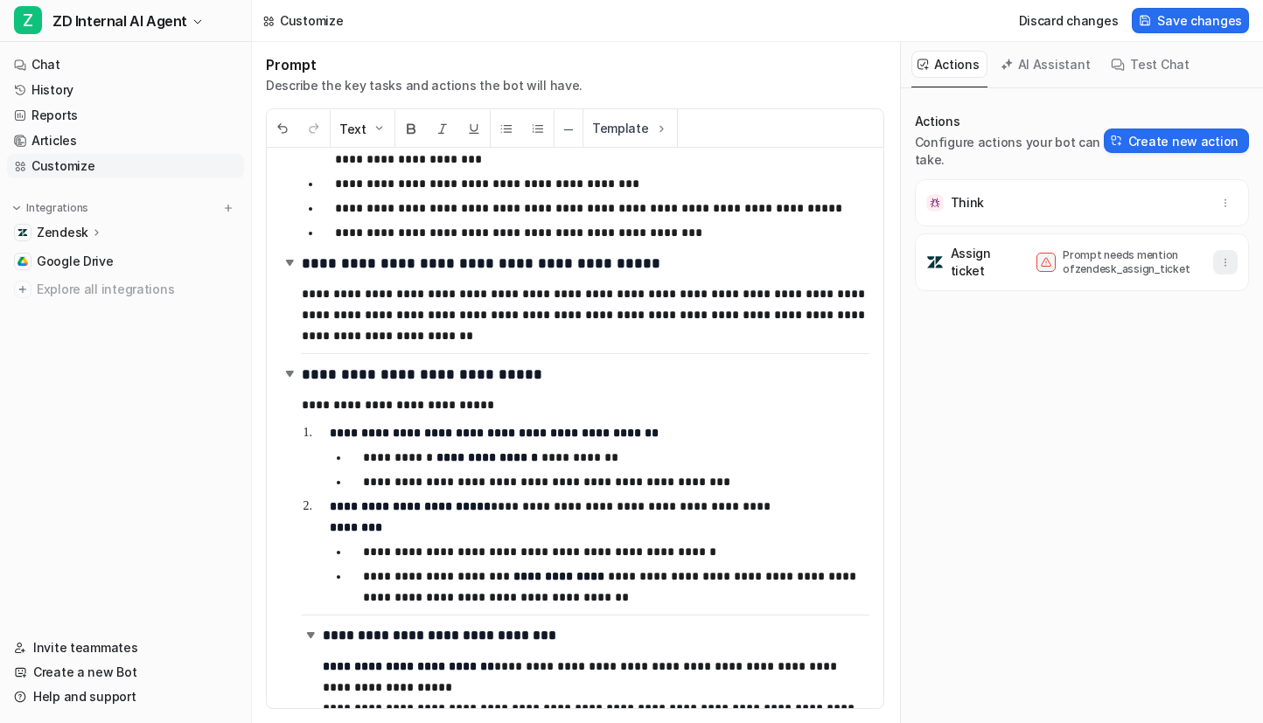
click at [1231, 264] on button "button" at bounding box center [1225, 262] width 24 height 24
click at [1159, 299] on button "Delete" at bounding box center [1139, 301] width 189 height 32
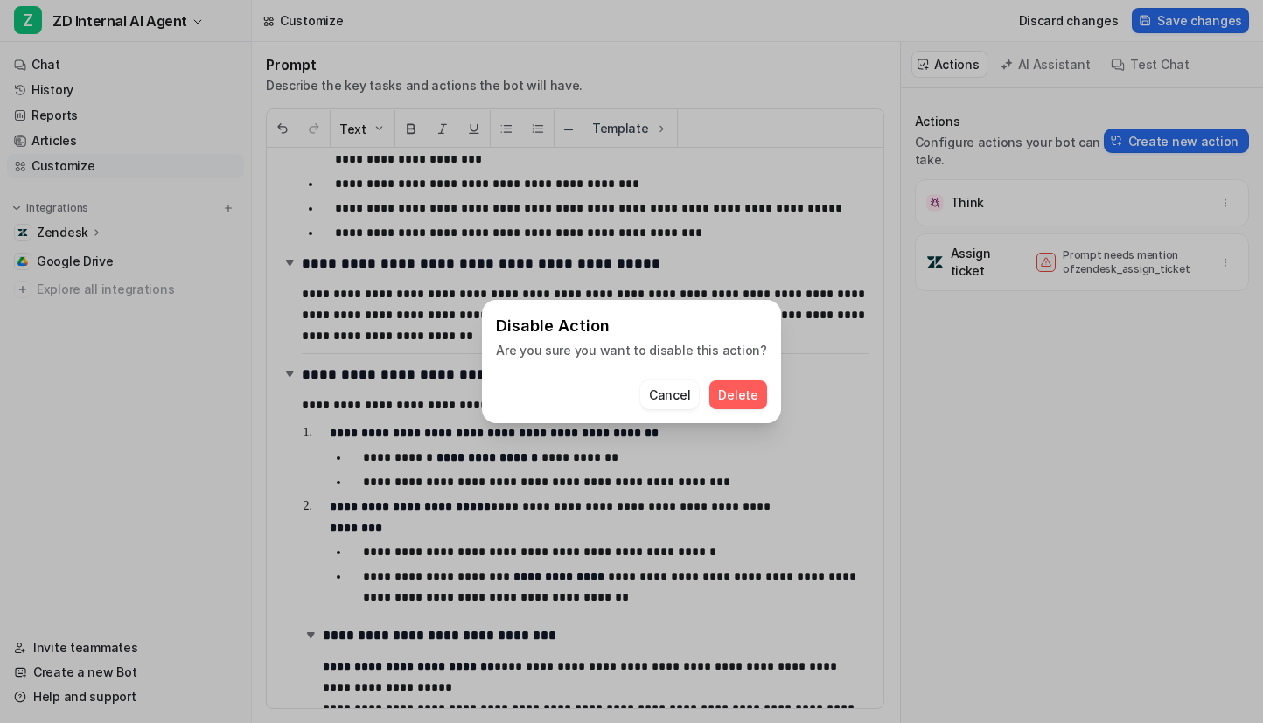
click at [740, 395] on span "Delete" at bounding box center [737, 395] width 39 height 18
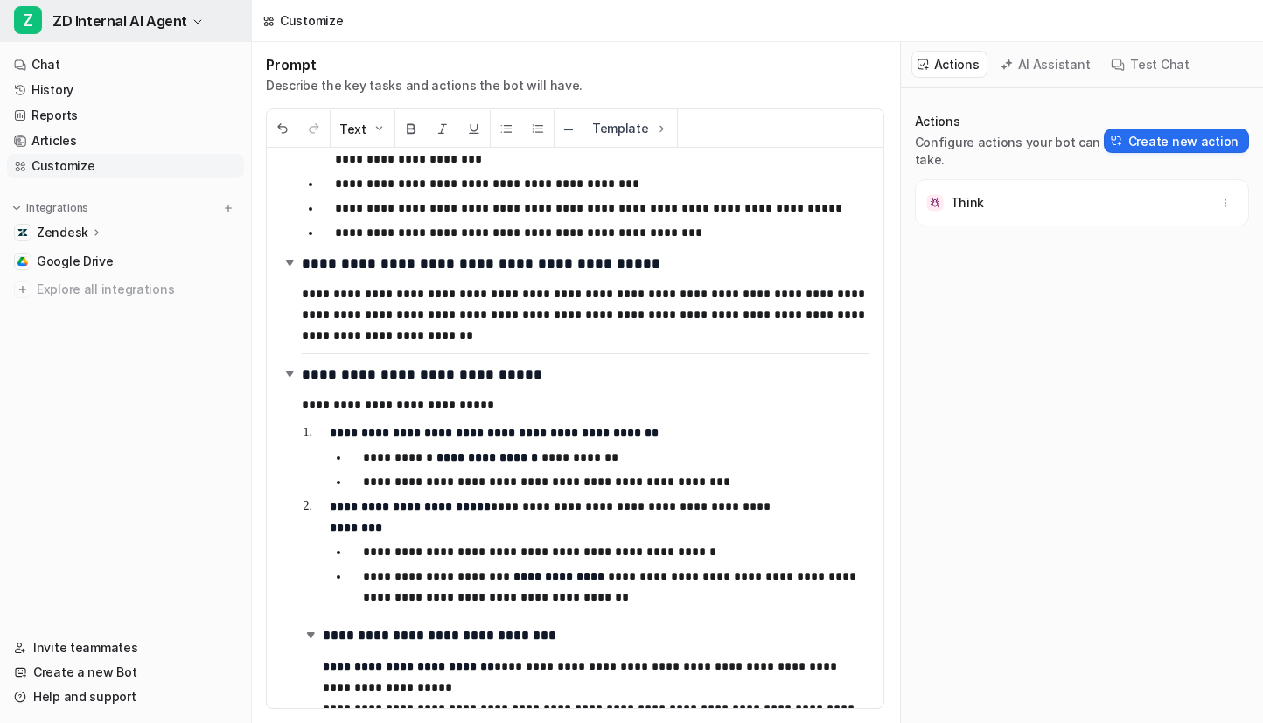
click at [197, 17] on icon "button" at bounding box center [197, 22] width 10 height 10
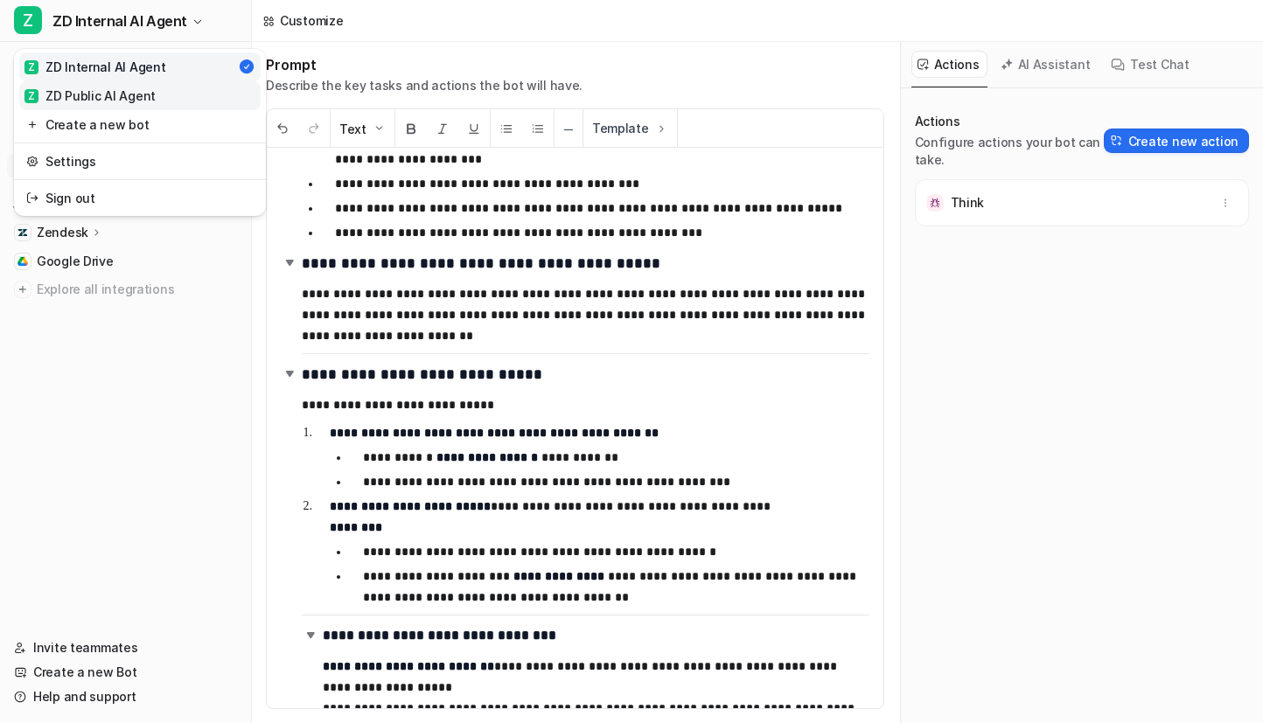
click at [154, 92] on link "Z ZD Public AI Agent" at bounding box center [139, 95] width 241 height 29
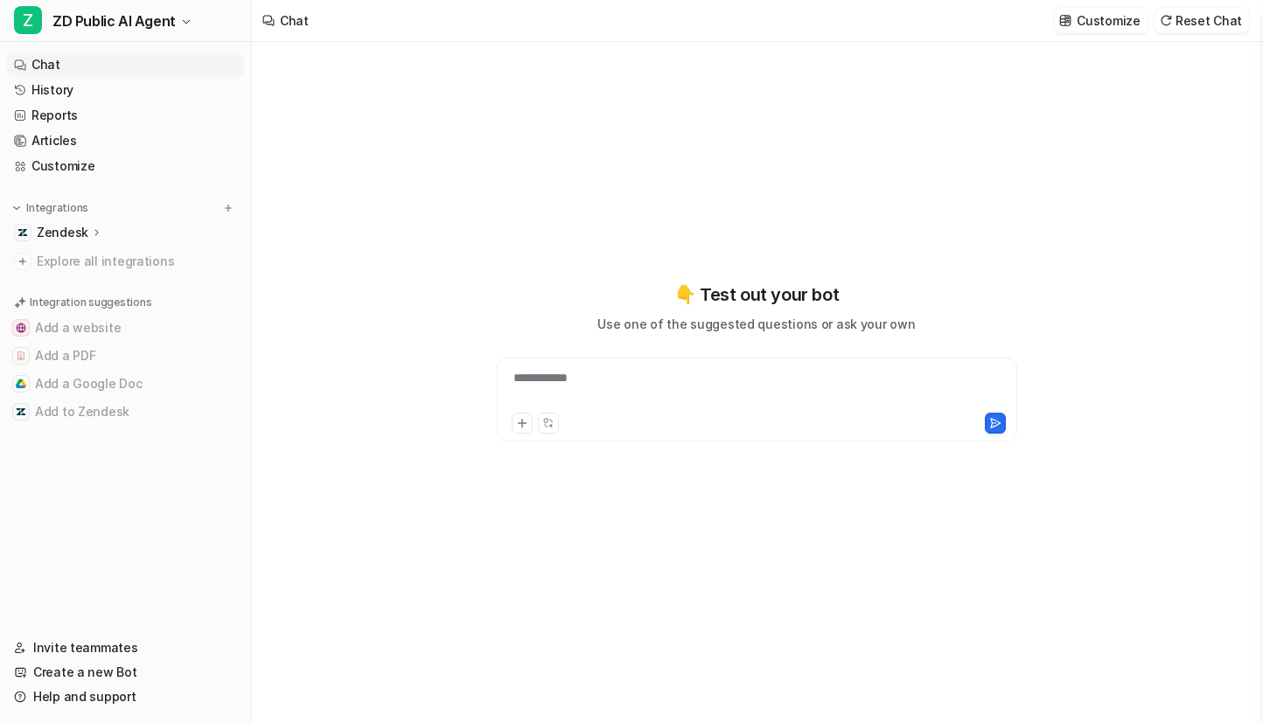
type textarea "**********"
click at [1105, 28] on p "Customize" at bounding box center [1107, 20] width 63 height 18
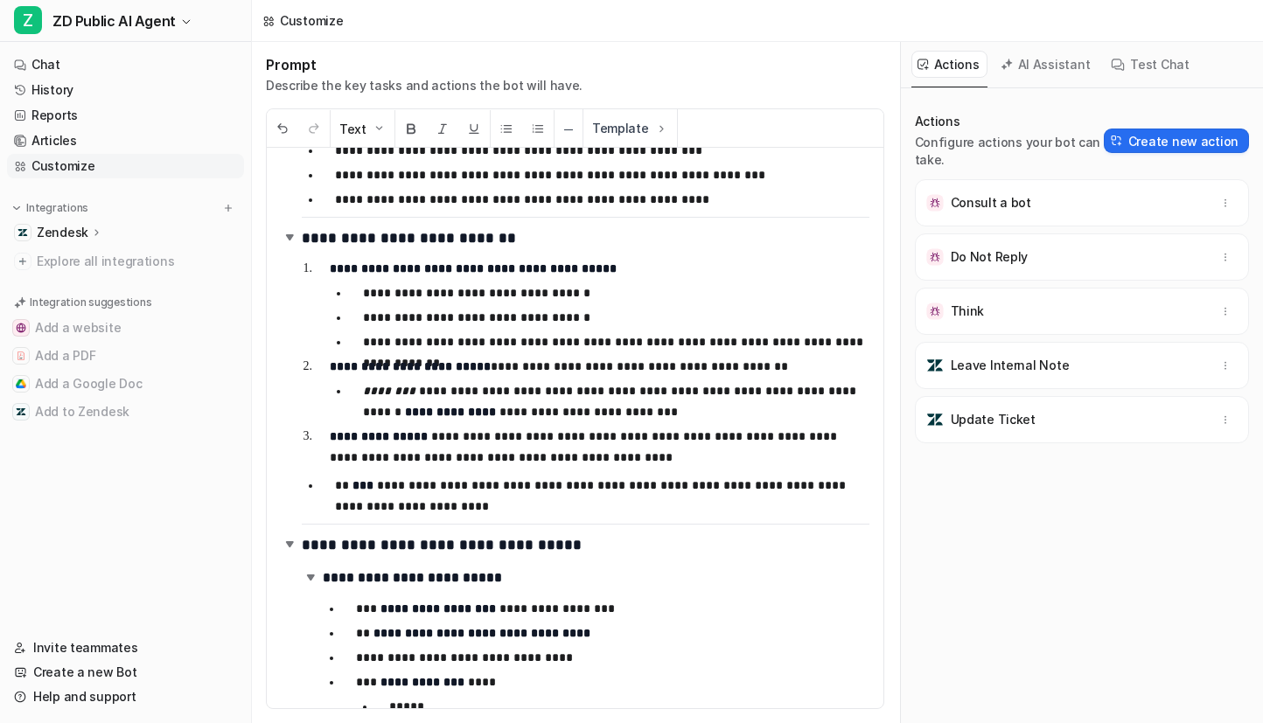
scroll to position [167, 0]
